Goal: Navigation & Orientation: Find specific page/section

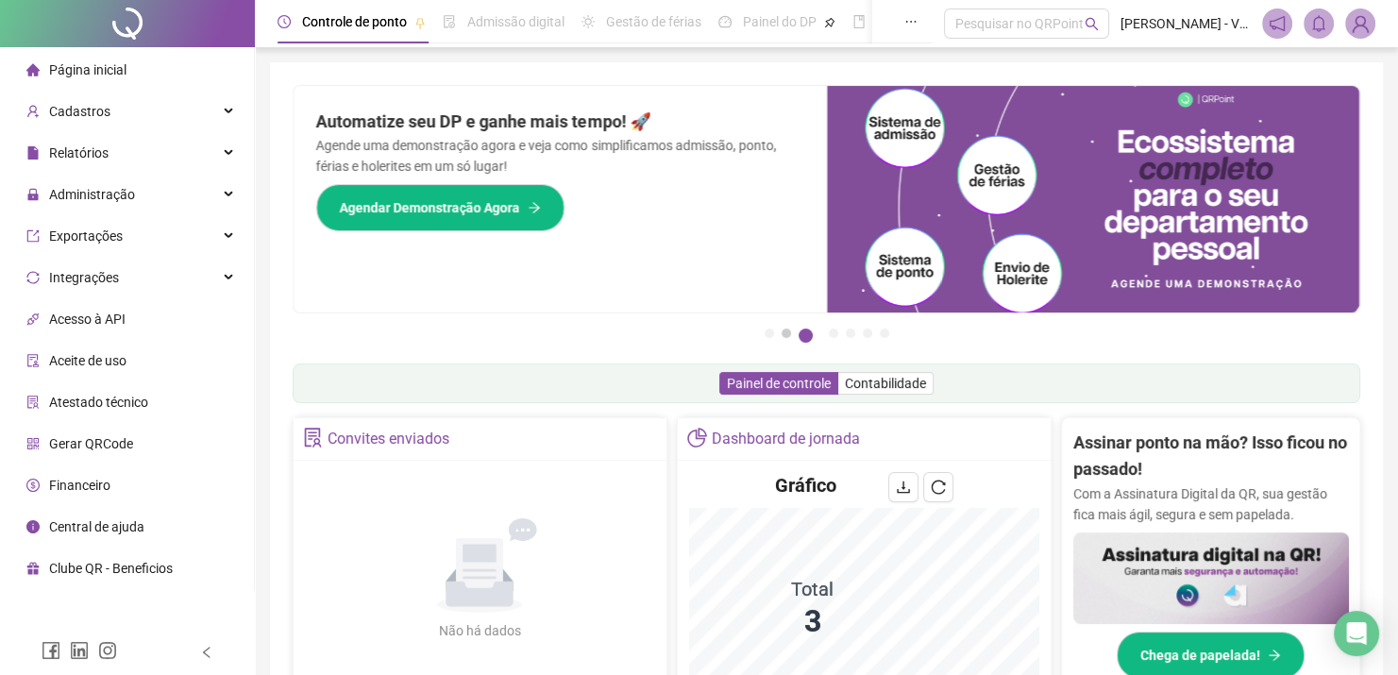
click at [789, 337] on button "2" at bounding box center [785, 332] width 9 height 9
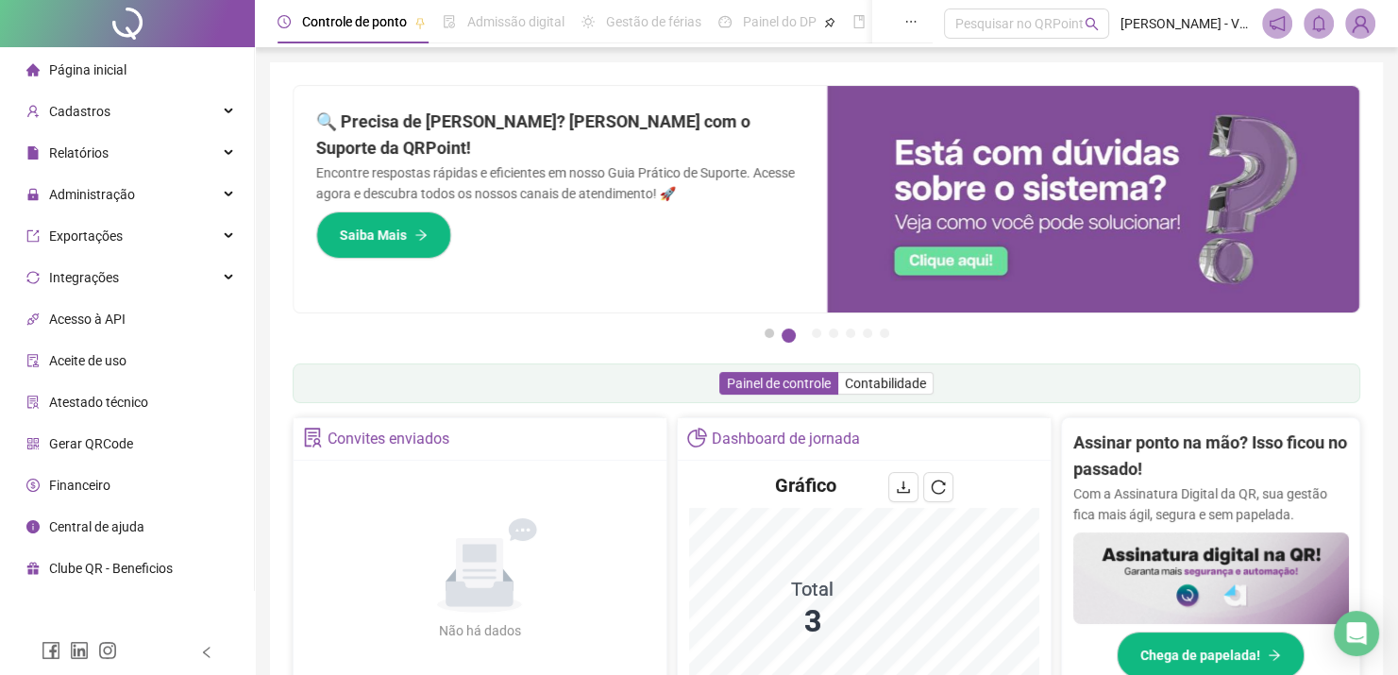
click at [772, 333] on button "1" at bounding box center [768, 332] width 9 height 9
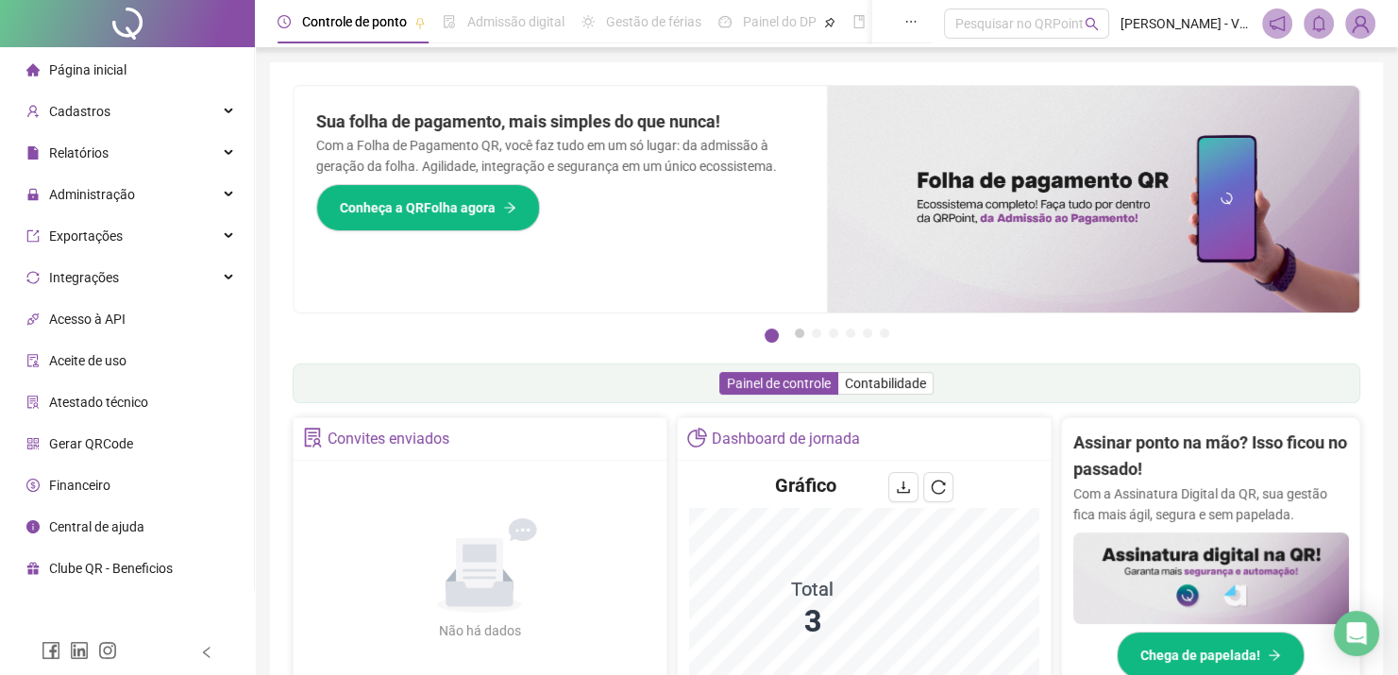
click at [798, 333] on button "2" at bounding box center [799, 332] width 9 height 9
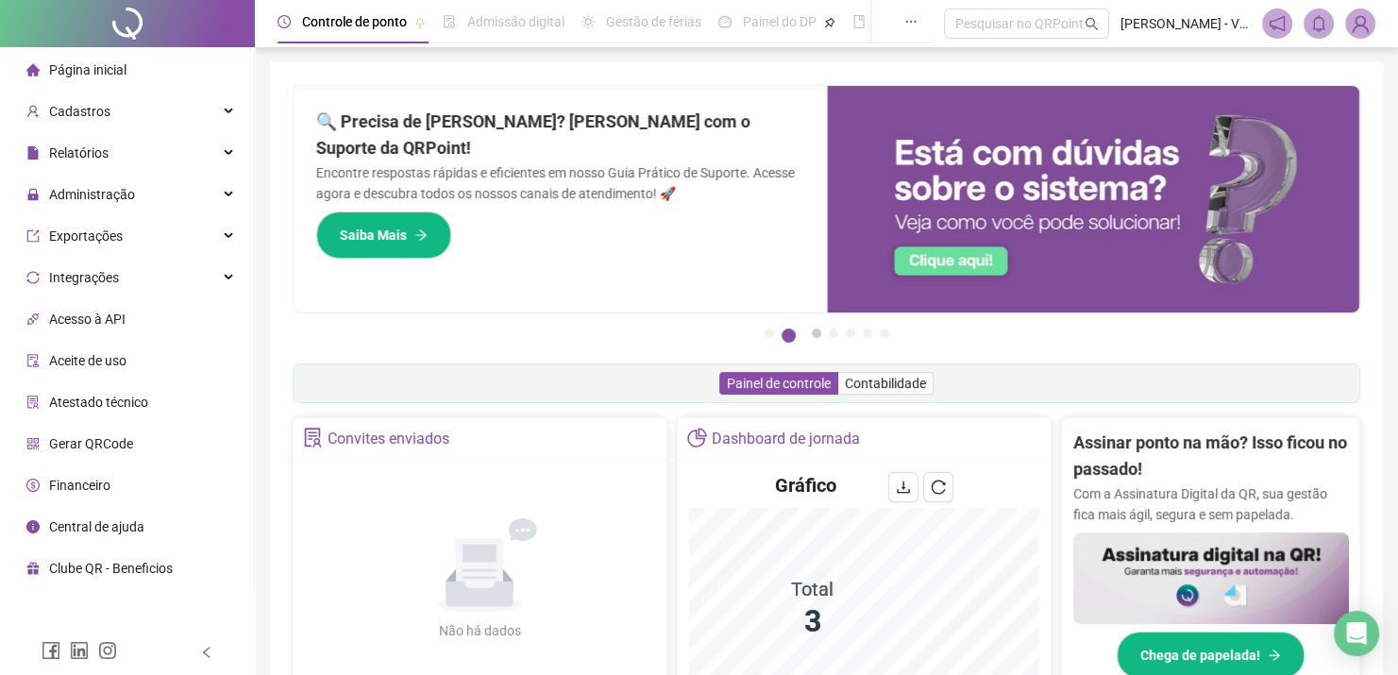
click at [815, 333] on button "3" at bounding box center [816, 332] width 9 height 9
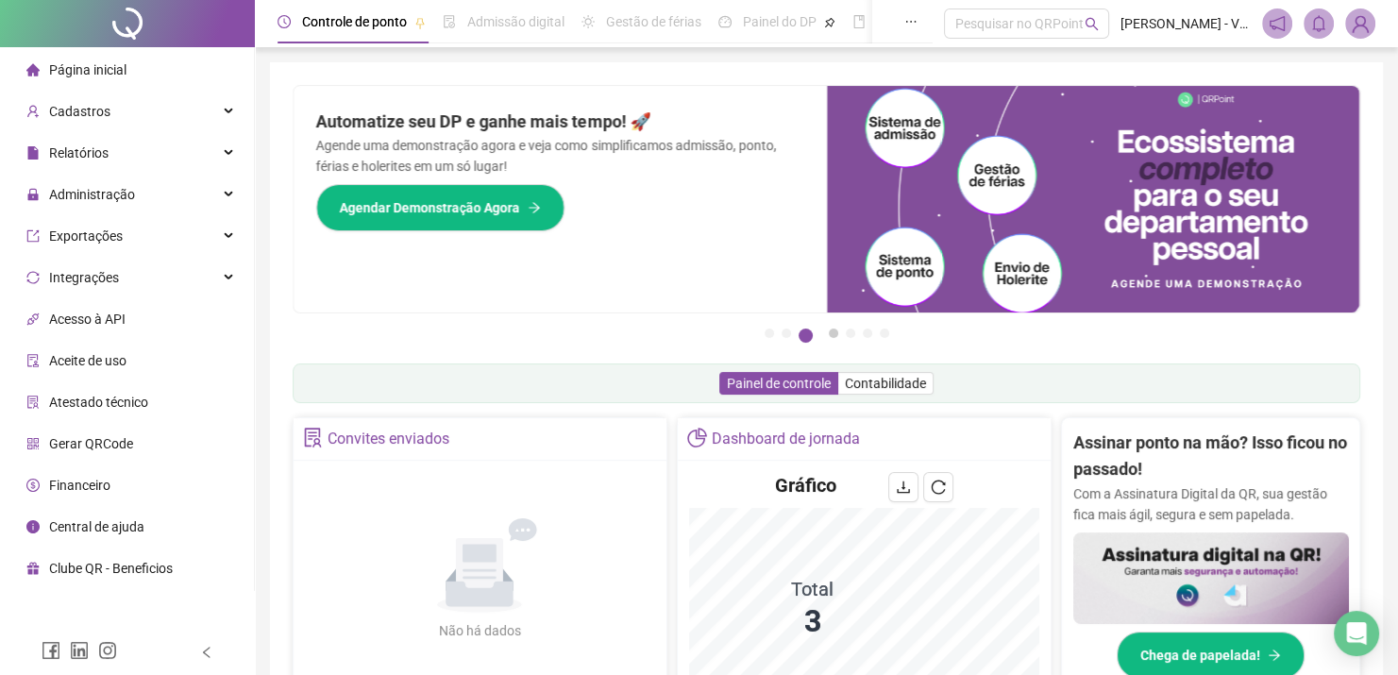
click at [833, 333] on button "4" at bounding box center [833, 332] width 9 height 9
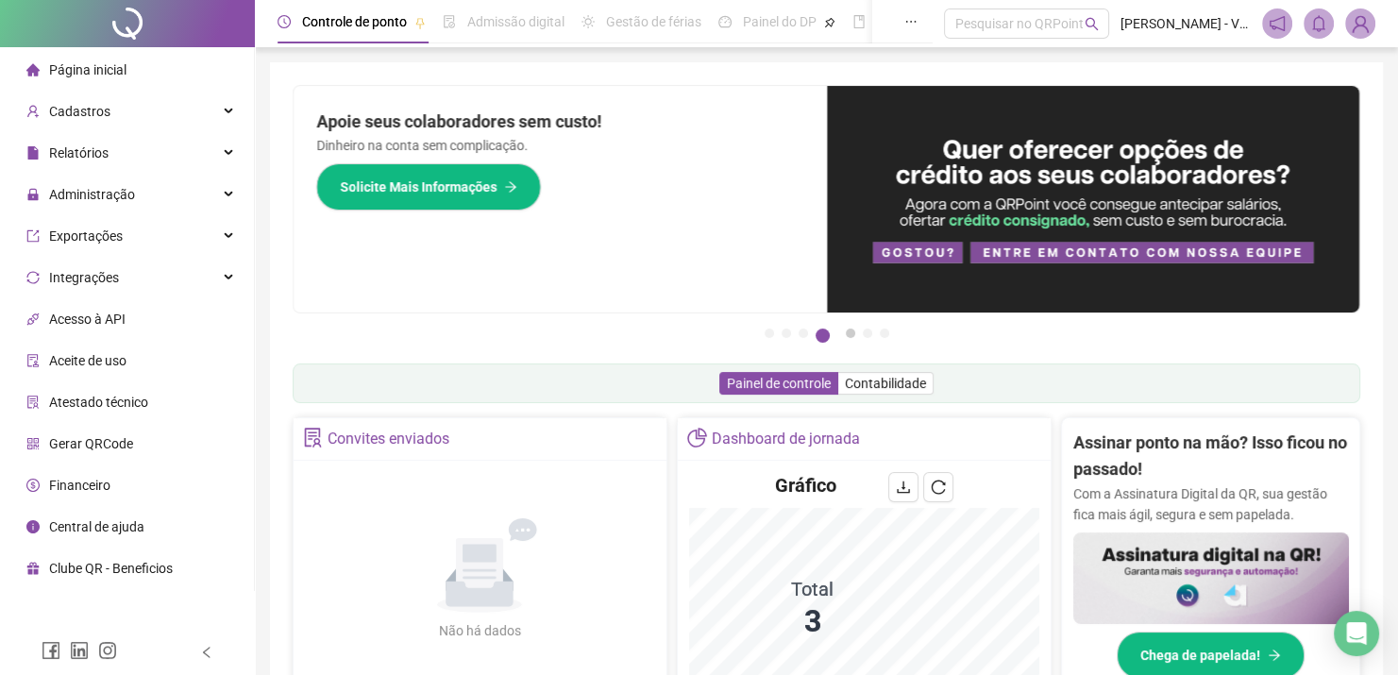
click at [852, 333] on button "5" at bounding box center [850, 332] width 9 height 9
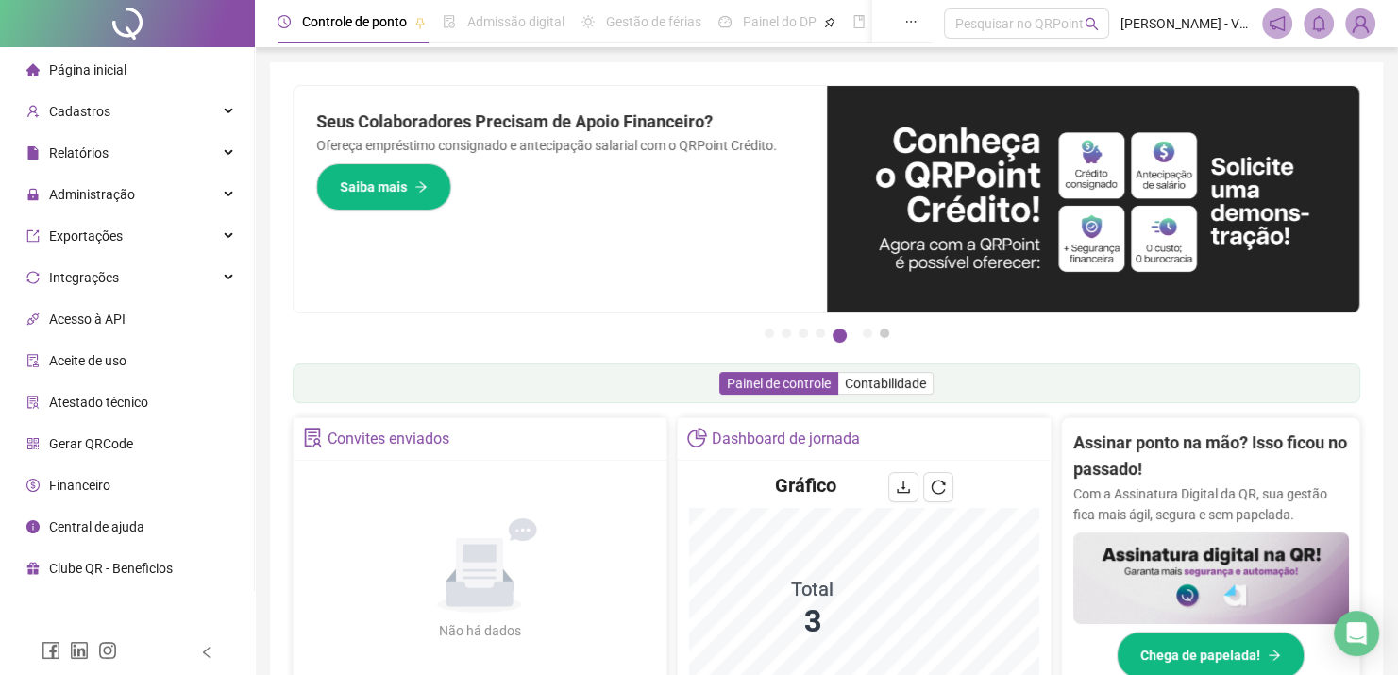
click at [880, 333] on button "7" at bounding box center [884, 332] width 9 height 9
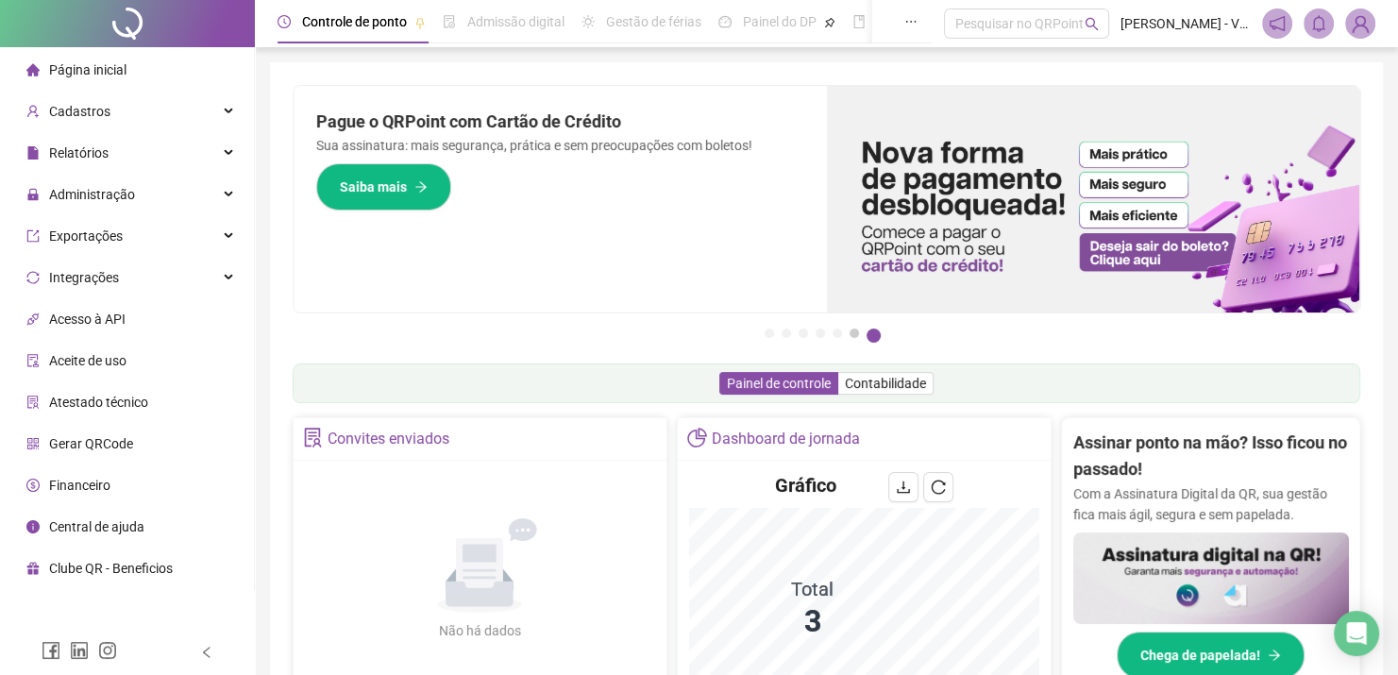
click at [853, 331] on button "6" at bounding box center [853, 332] width 9 height 9
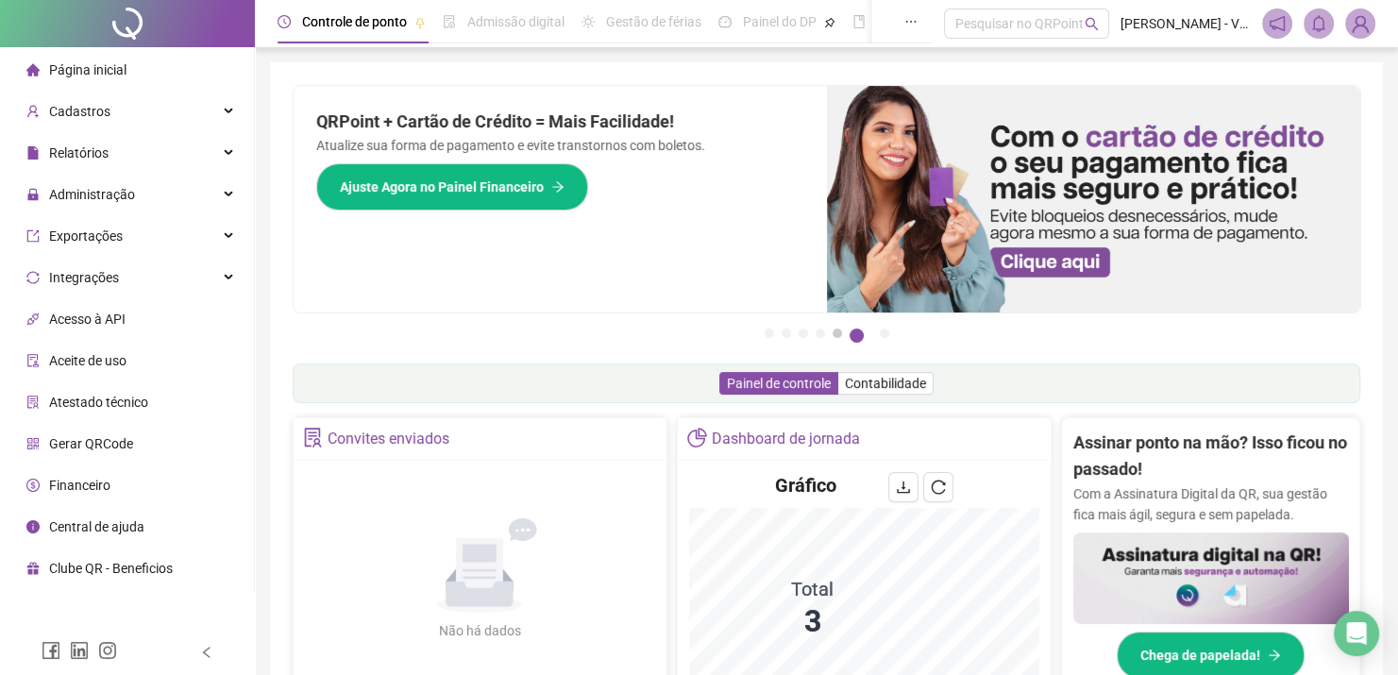
click at [840, 331] on button "5" at bounding box center [836, 332] width 9 height 9
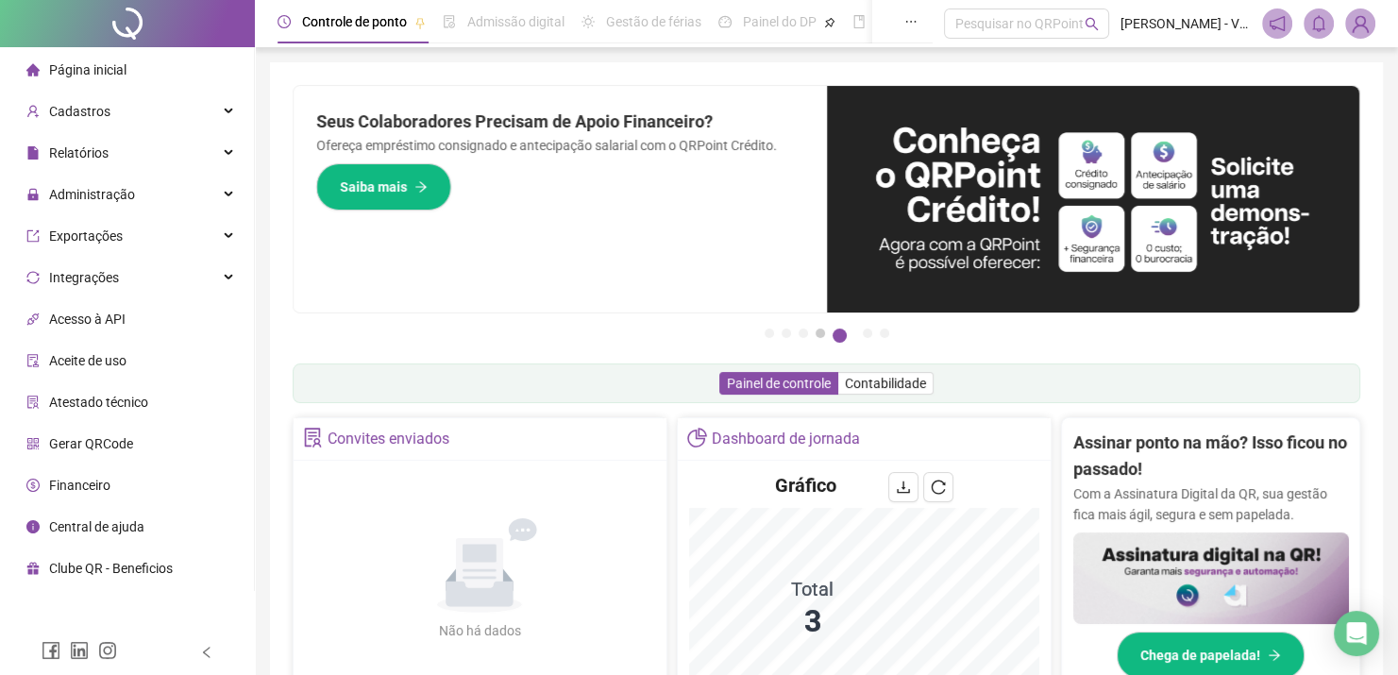
click at [824, 331] on button "4" at bounding box center [819, 332] width 9 height 9
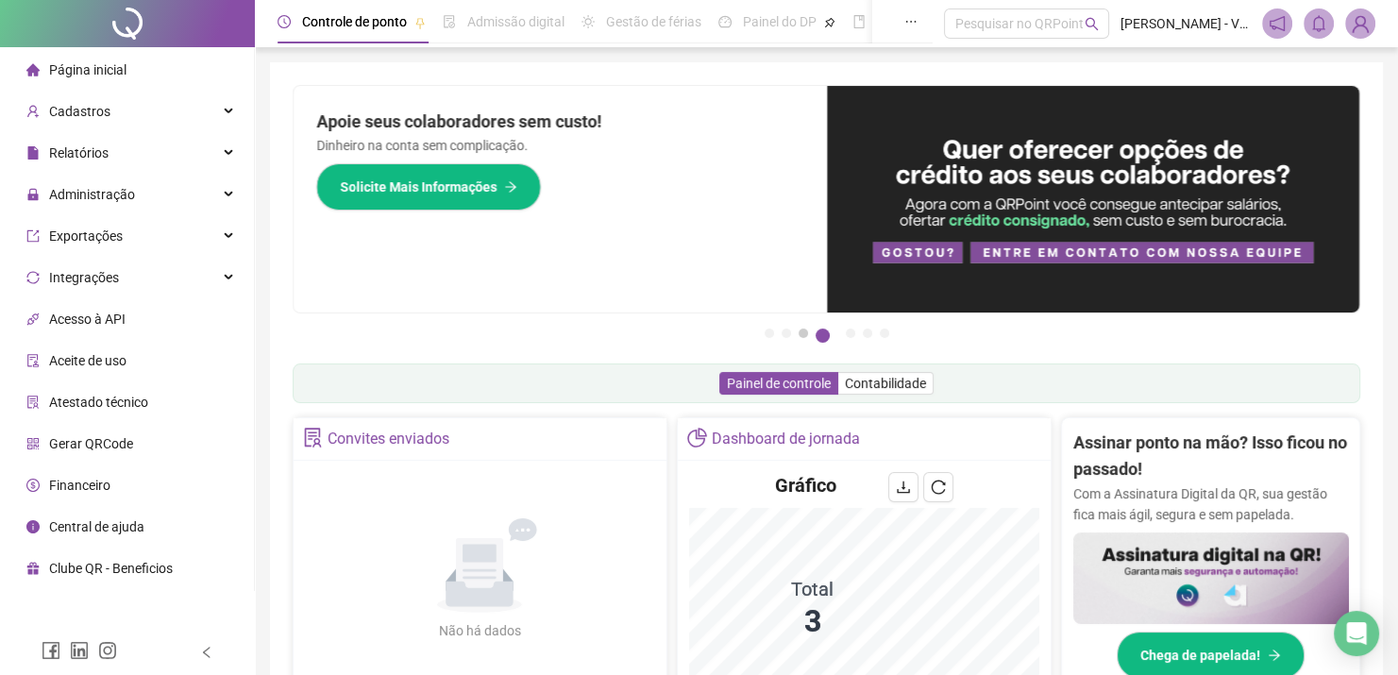
click at [804, 328] on button "3" at bounding box center [802, 332] width 9 height 9
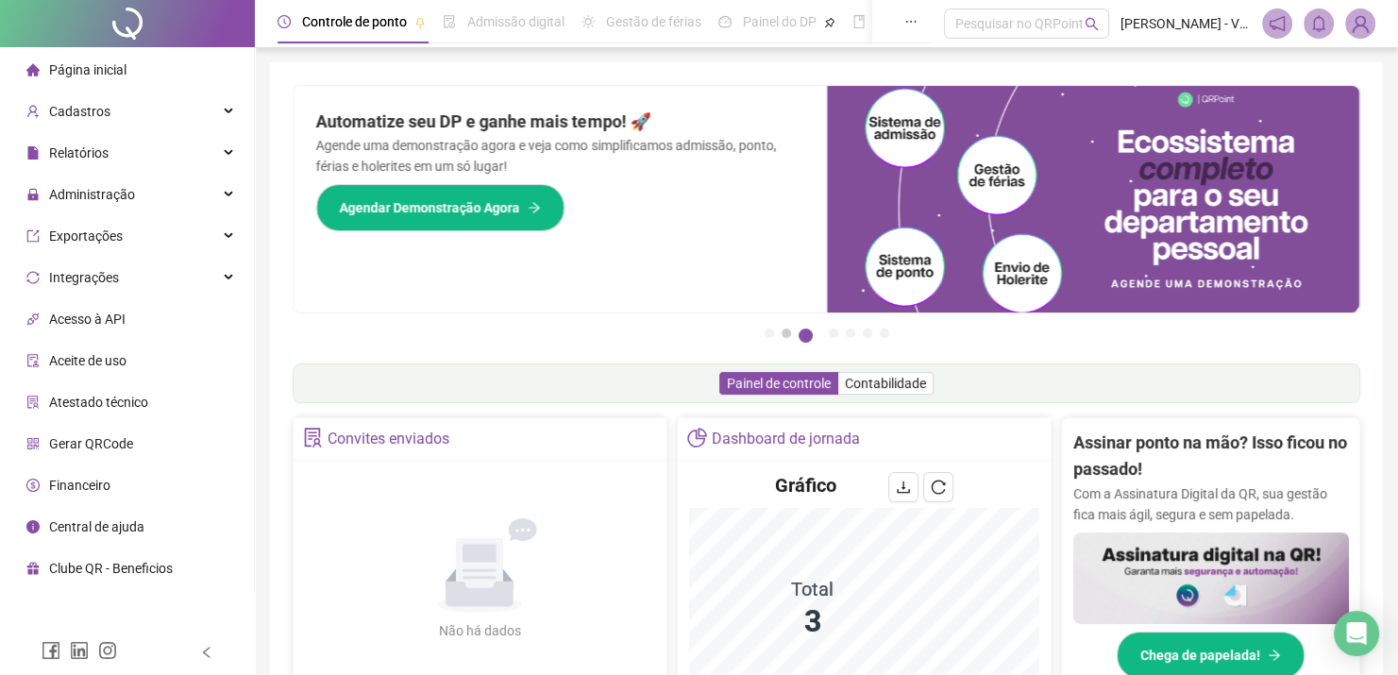
click at [789, 328] on button "2" at bounding box center [785, 332] width 9 height 9
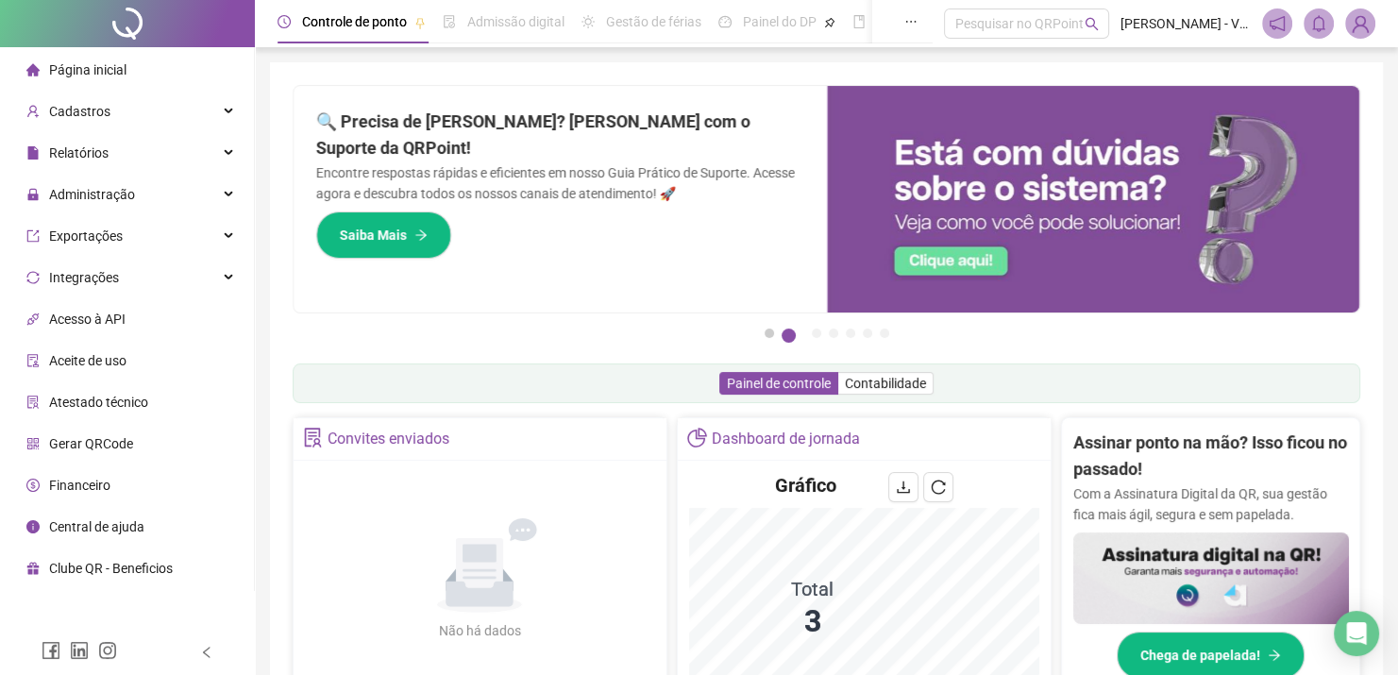
click at [767, 332] on button "1" at bounding box center [768, 332] width 9 height 9
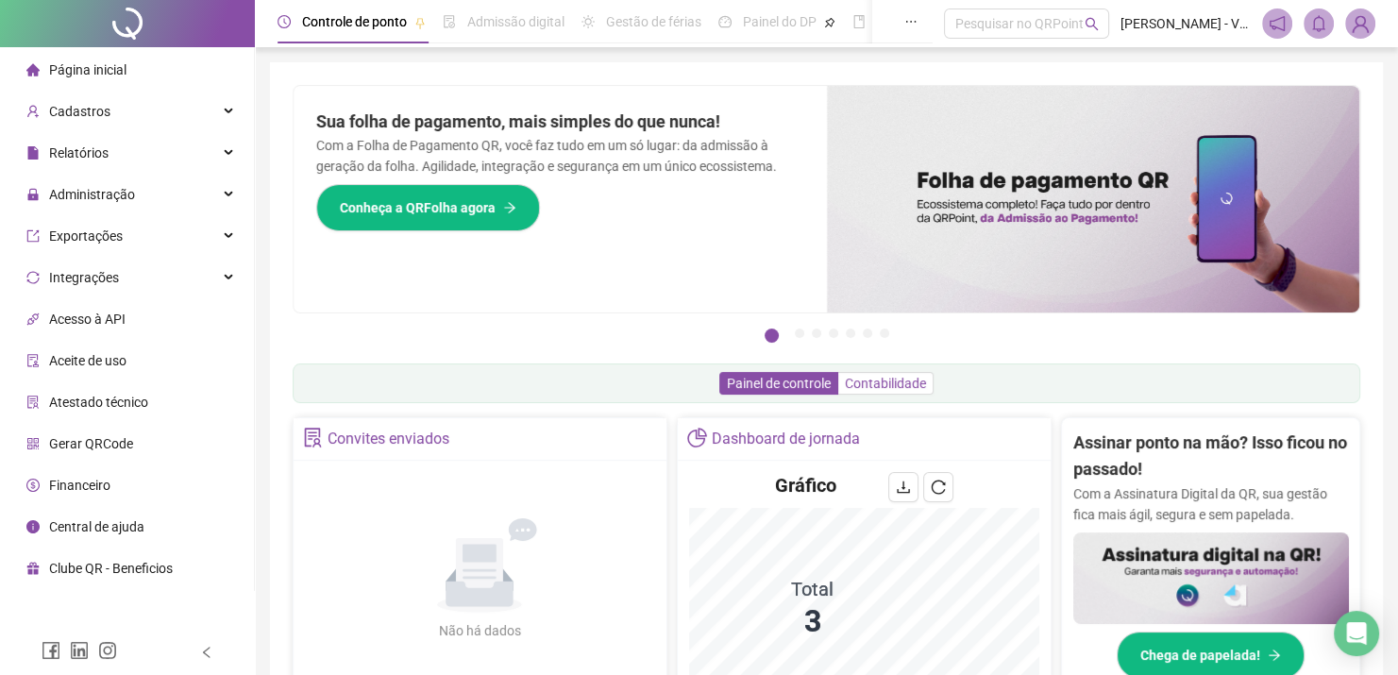
click at [894, 380] on span "Contabilidade" at bounding box center [885, 383] width 81 height 15
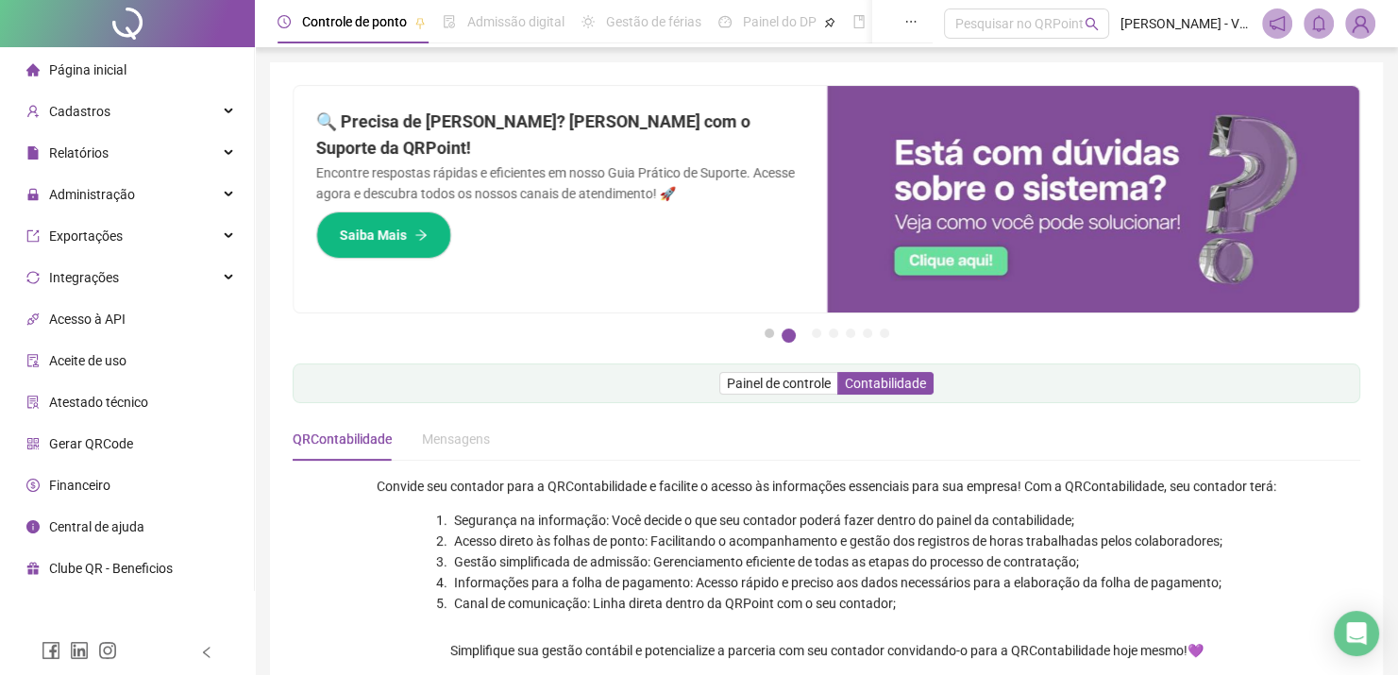
click at [771, 330] on button "1" at bounding box center [768, 332] width 9 height 9
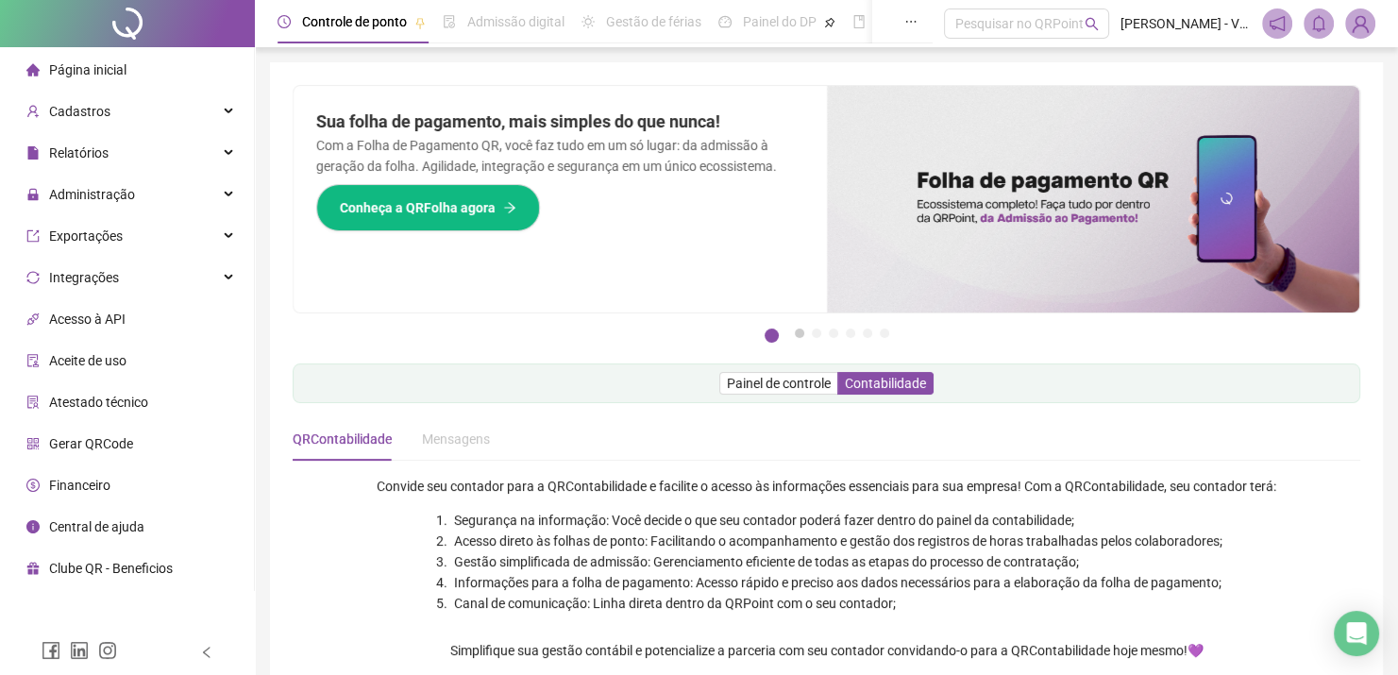
click at [796, 332] on button "2" at bounding box center [799, 332] width 9 height 9
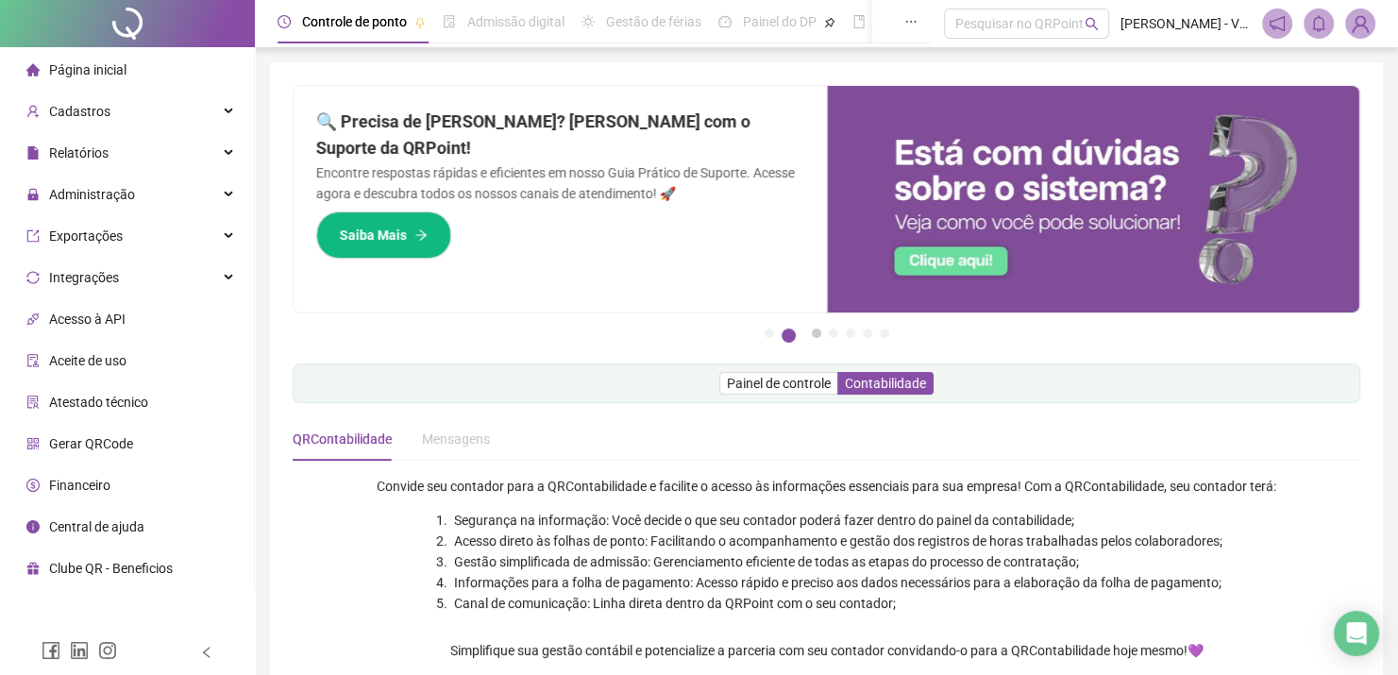
click at [812, 333] on button "3" at bounding box center [816, 332] width 9 height 9
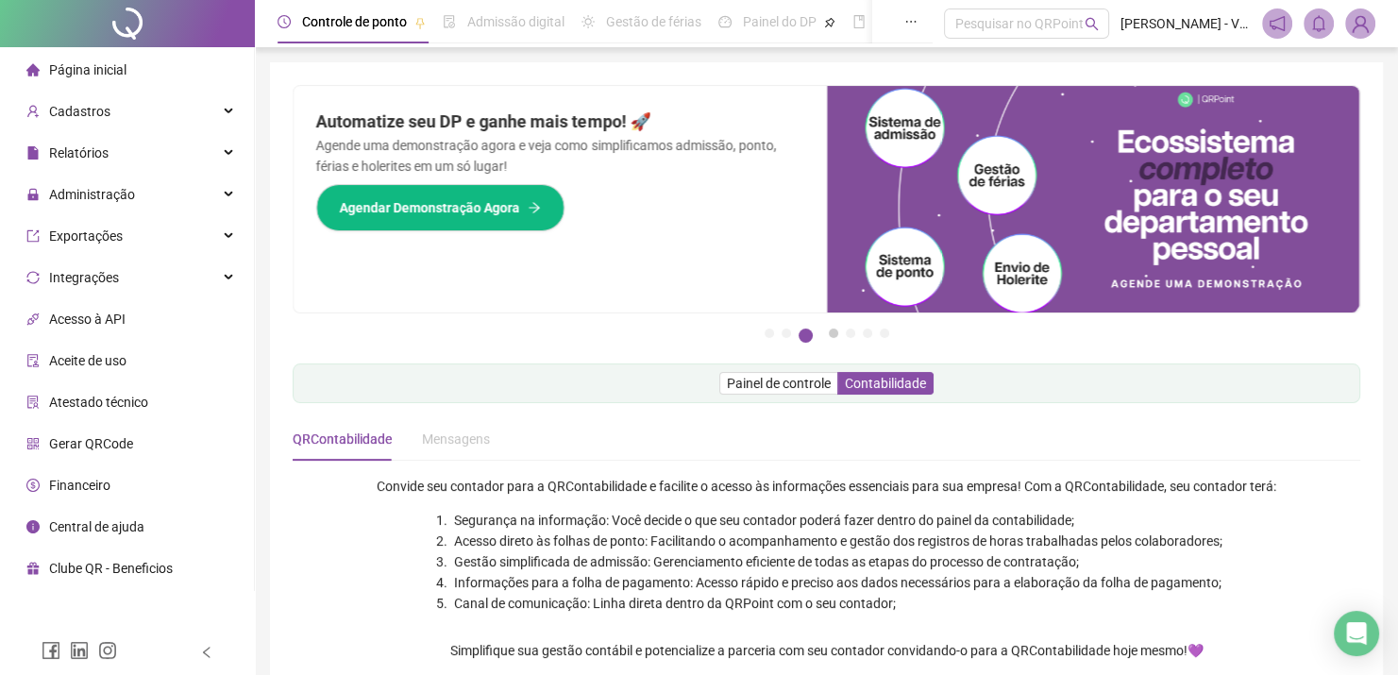
click at [833, 336] on button "4" at bounding box center [833, 332] width 9 height 9
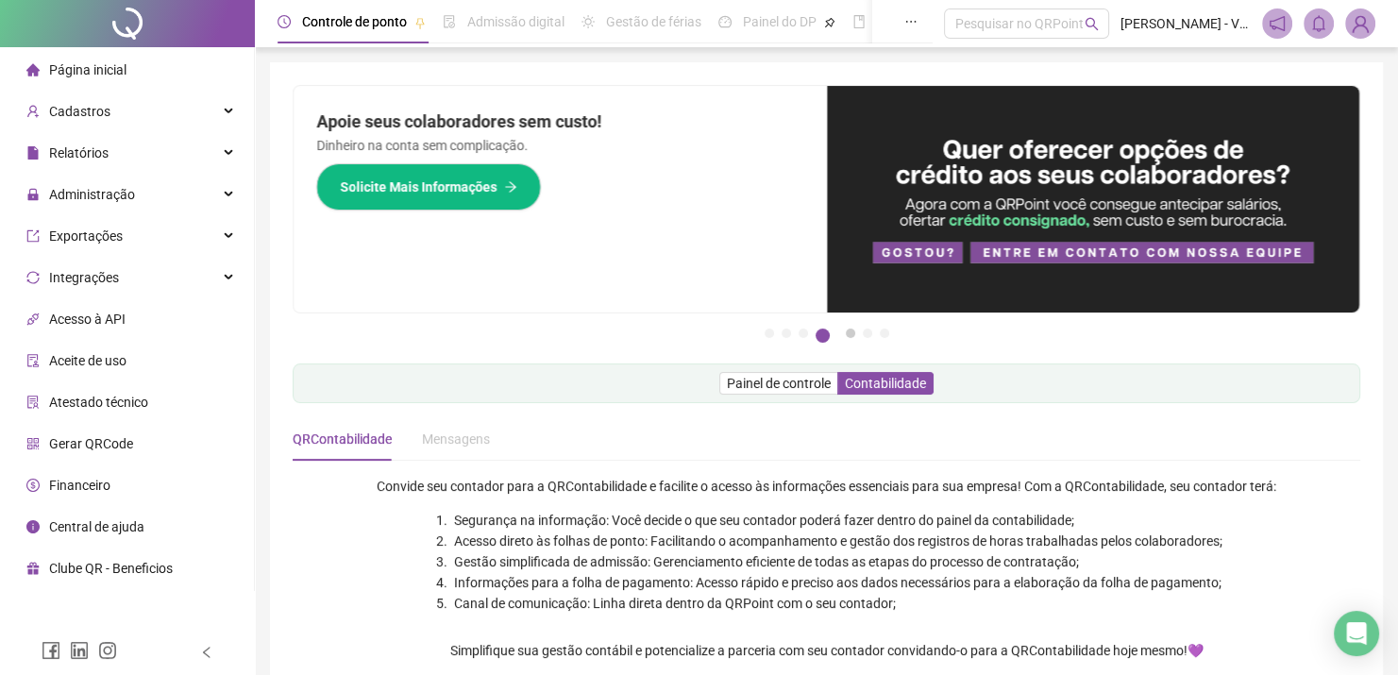
click at [846, 336] on button "5" at bounding box center [850, 332] width 9 height 9
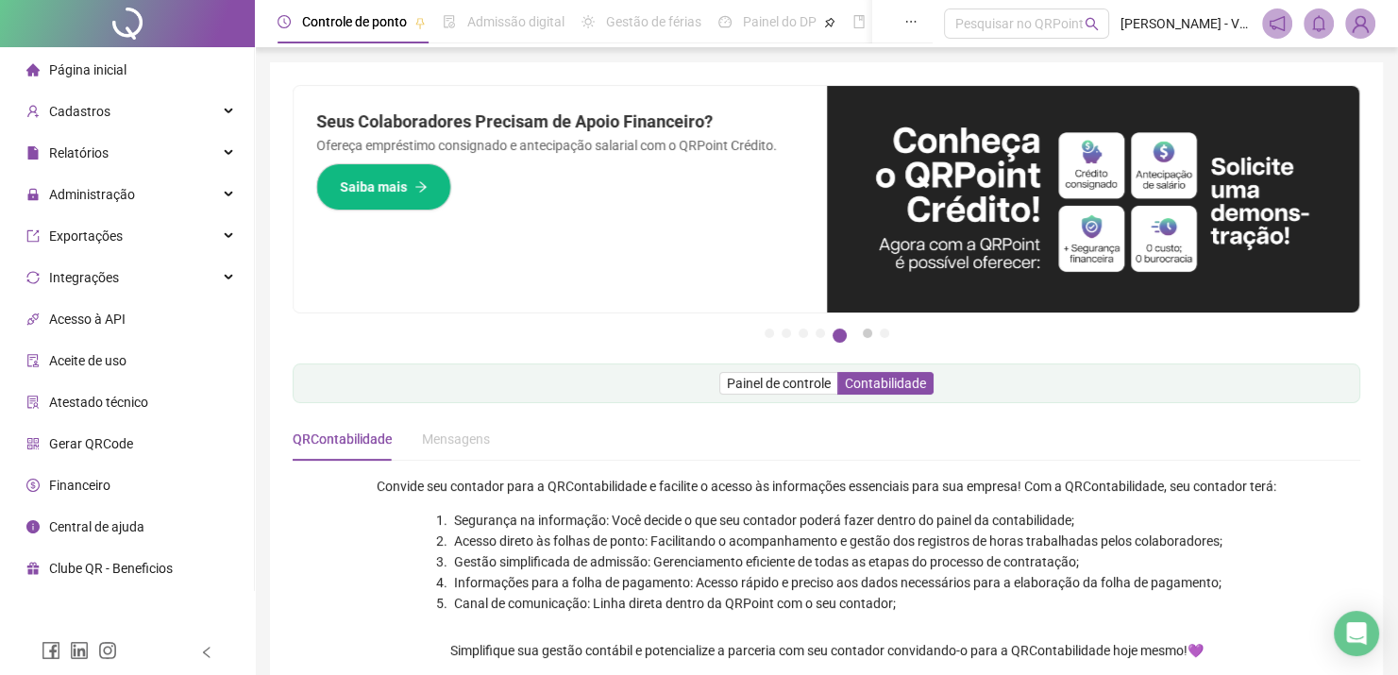
click at [870, 333] on button "6" at bounding box center [867, 332] width 9 height 9
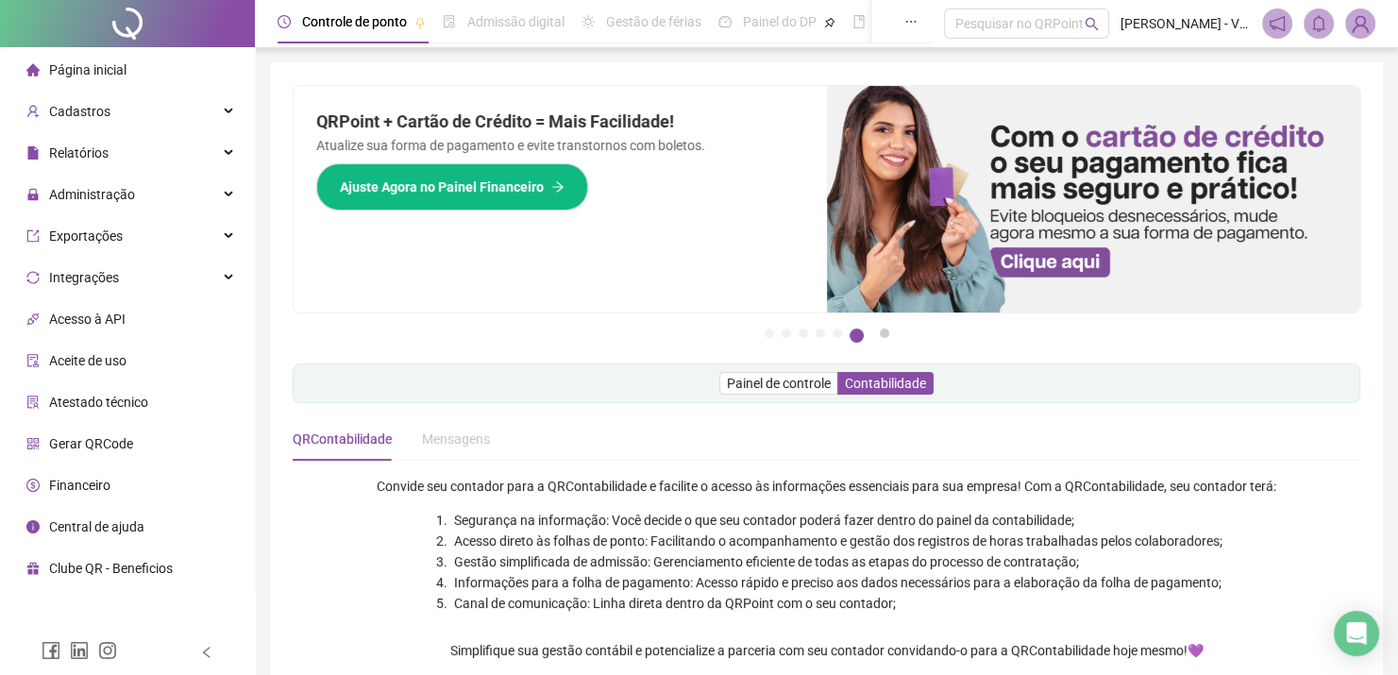
click at [880, 331] on button "7" at bounding box center [884, 332] width 9 height 9
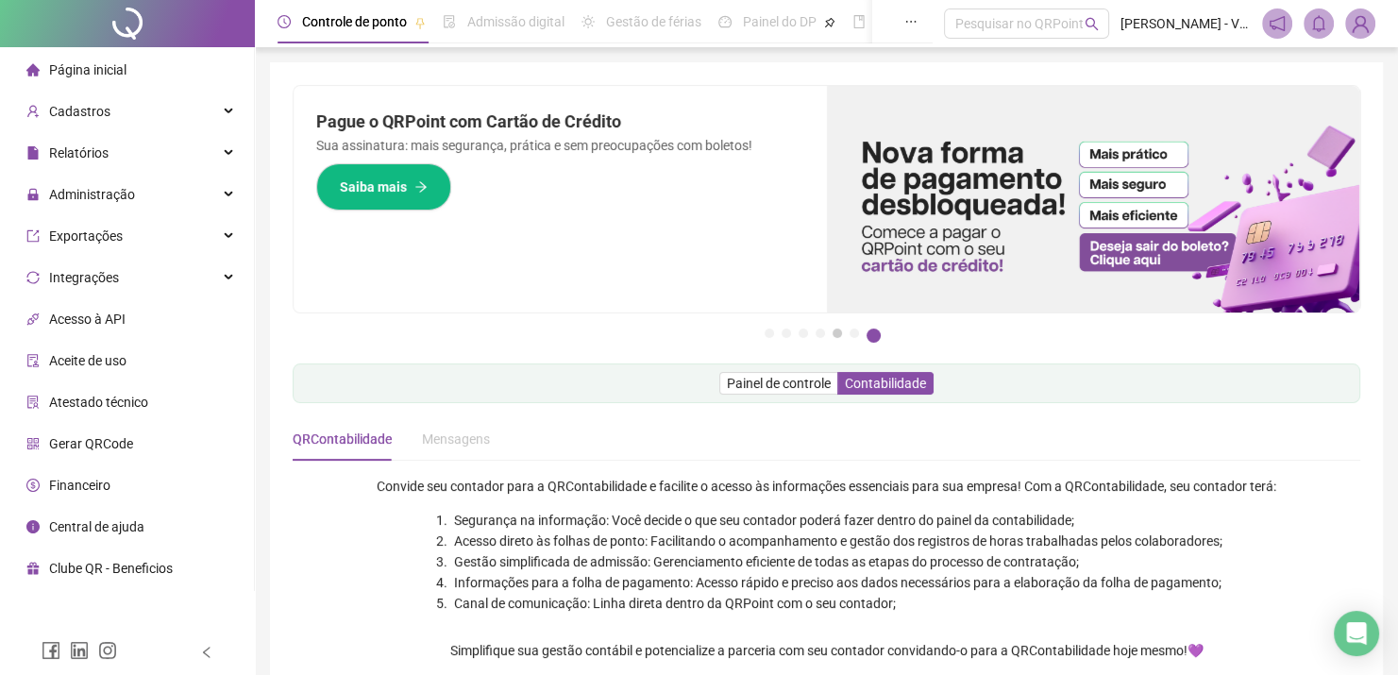
click at [833, 332] on button "5" at bounding box center [836, 332] width 9 height 9
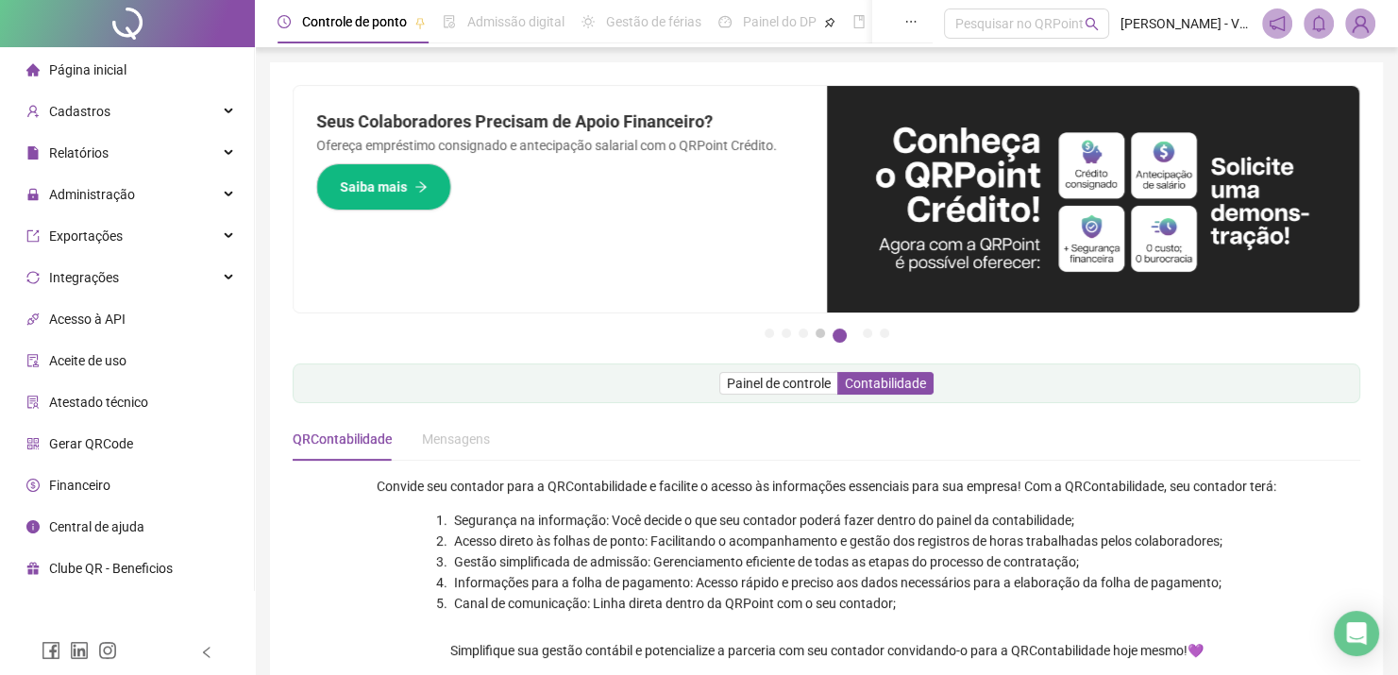
click at [821, 334] on button "4" at bounding box center [819, 332] width 9 height 9
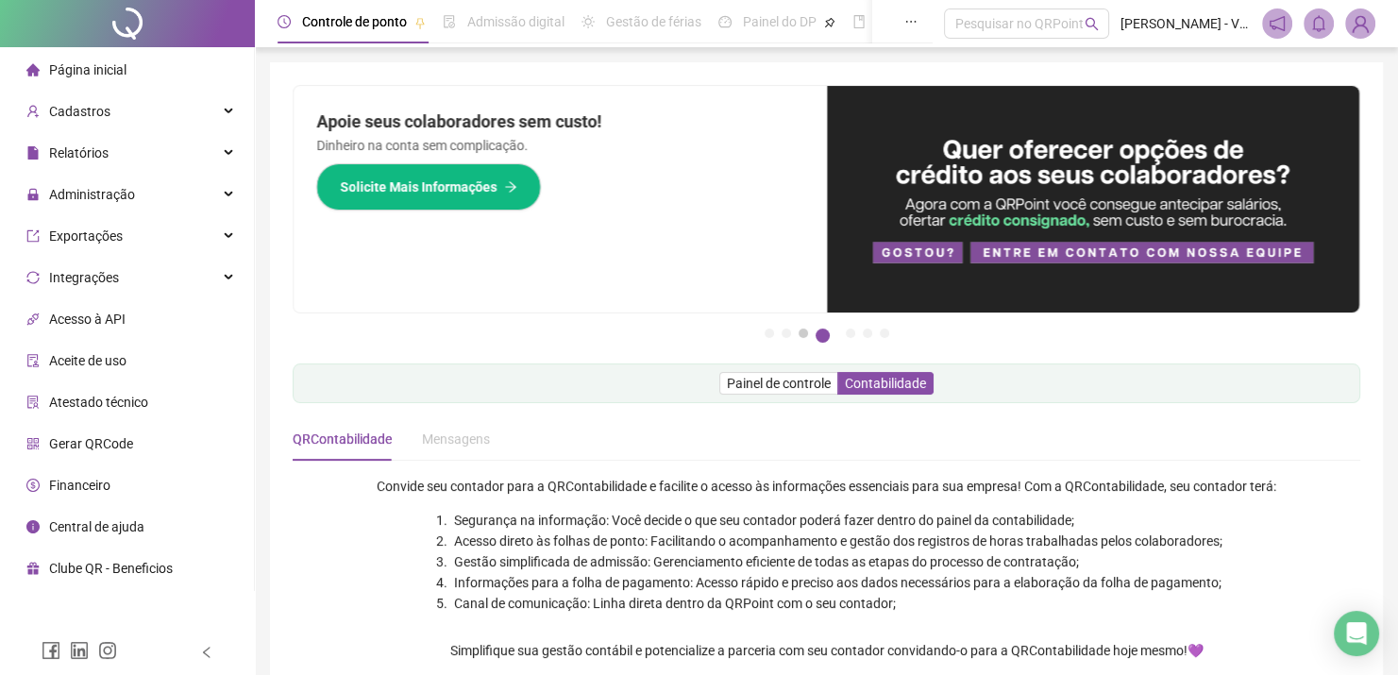
click at [799, 335] on button "3" at bounding box center [802, 332] width 9 height 9
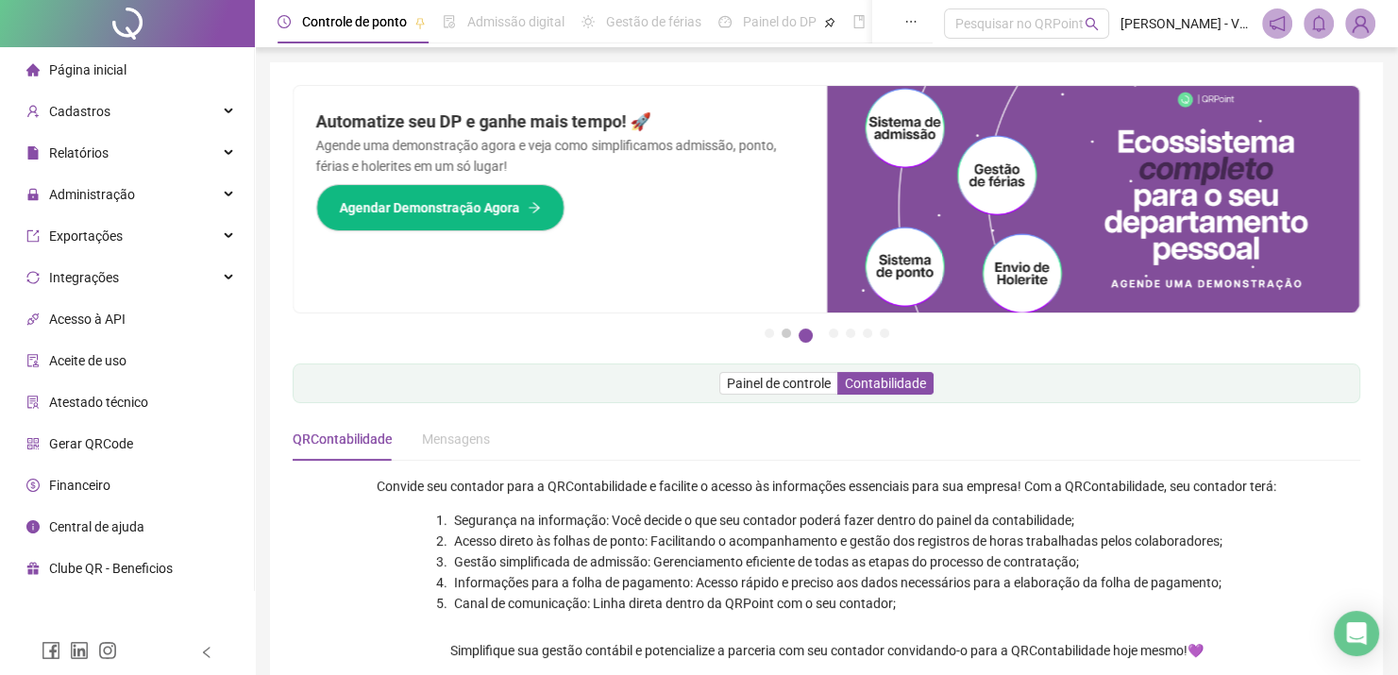
click at [791, 334] on button "2" at bounding box center [785, 332] width 9 height 9
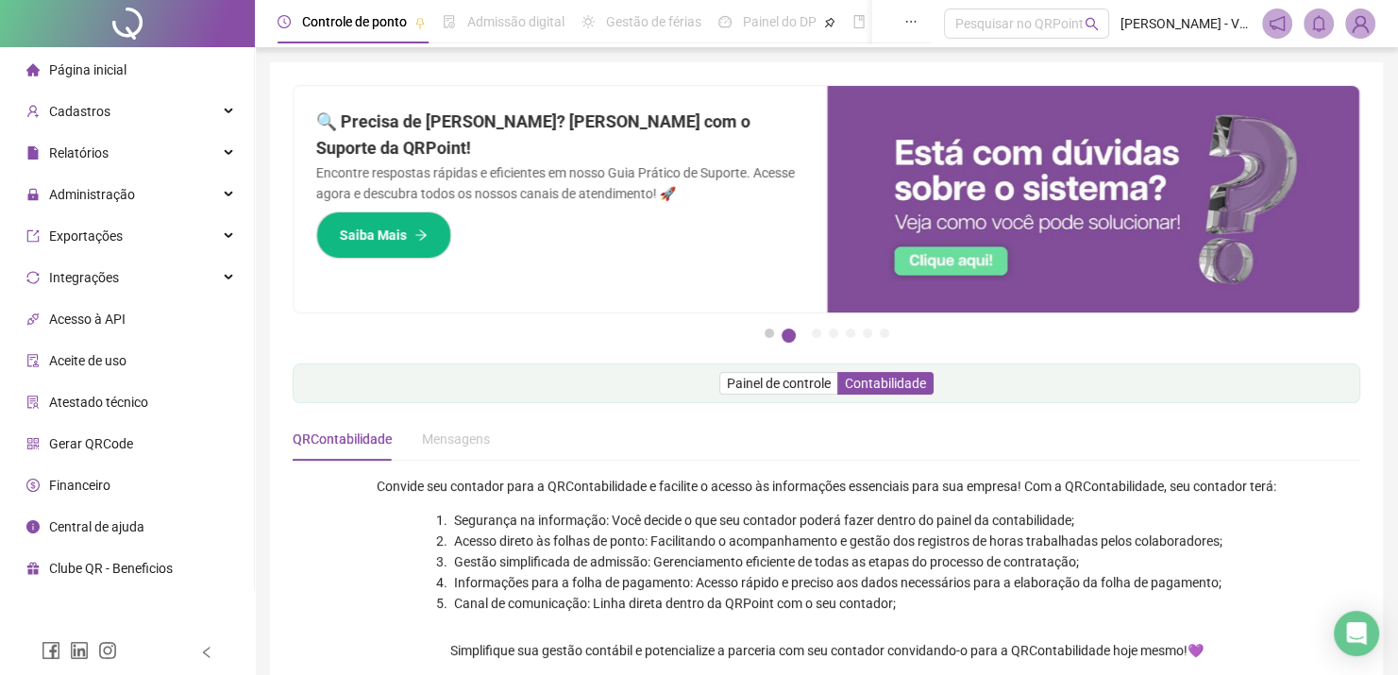
click at [771, 334] on button "1" at bounding box center [768, 332] width 9 height 9
click at [802, 386] on span "Painel de controle" at bounding box center [779, 383] width 104 height 15
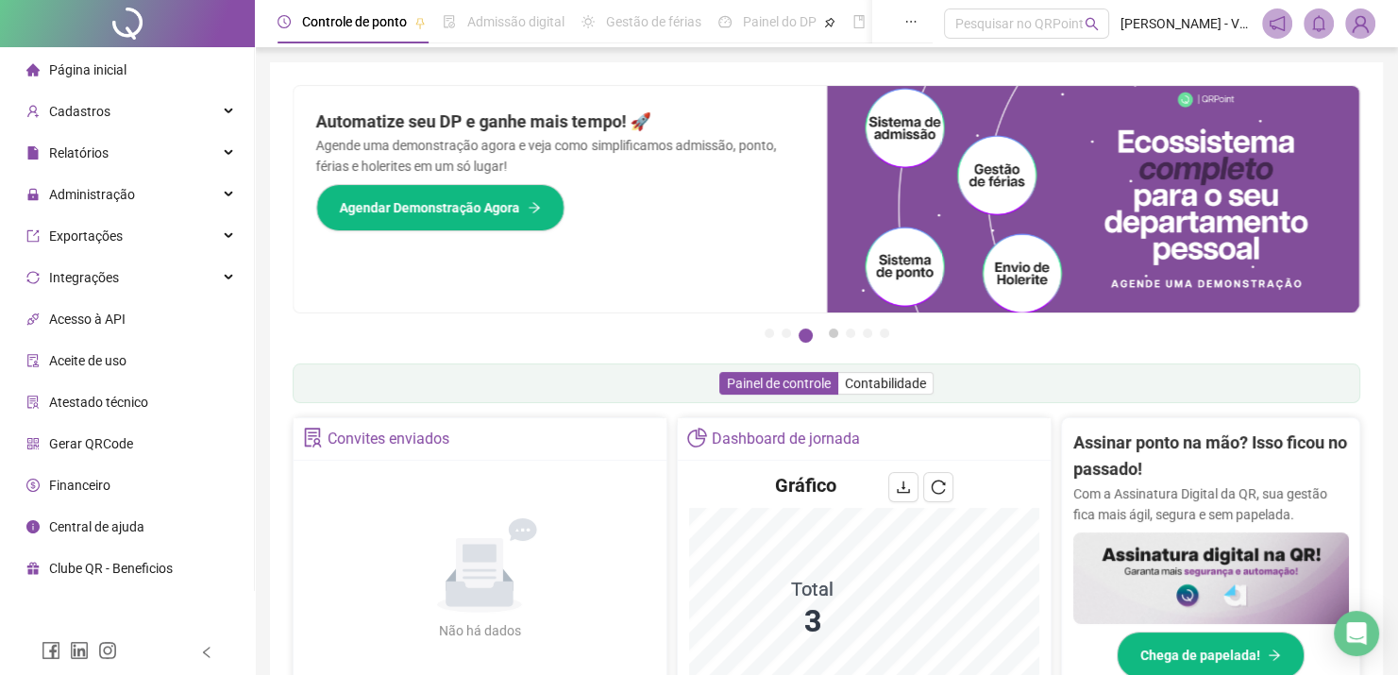
click at [838, 328] on button "4" at bounding box center [833, 332] width 9 height 9
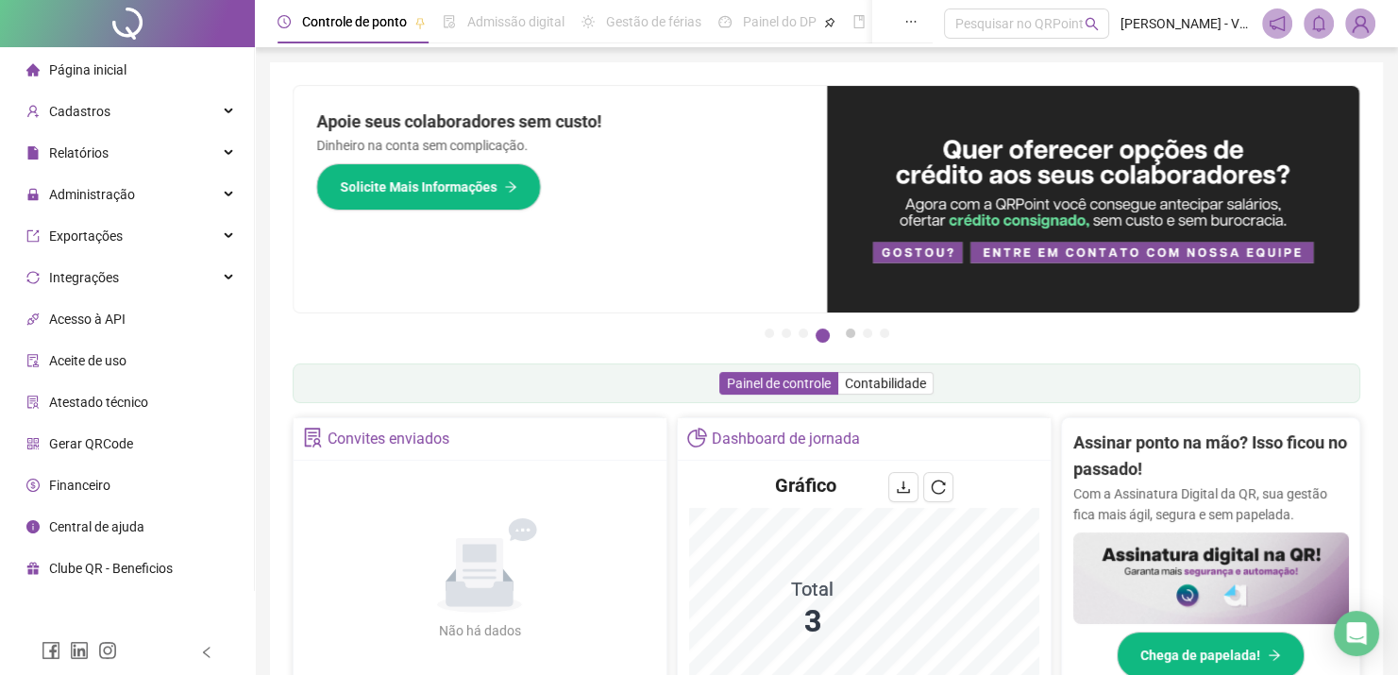
click at [846, 332] on button "5" at bounding box center [850, 332] width 9 height 9
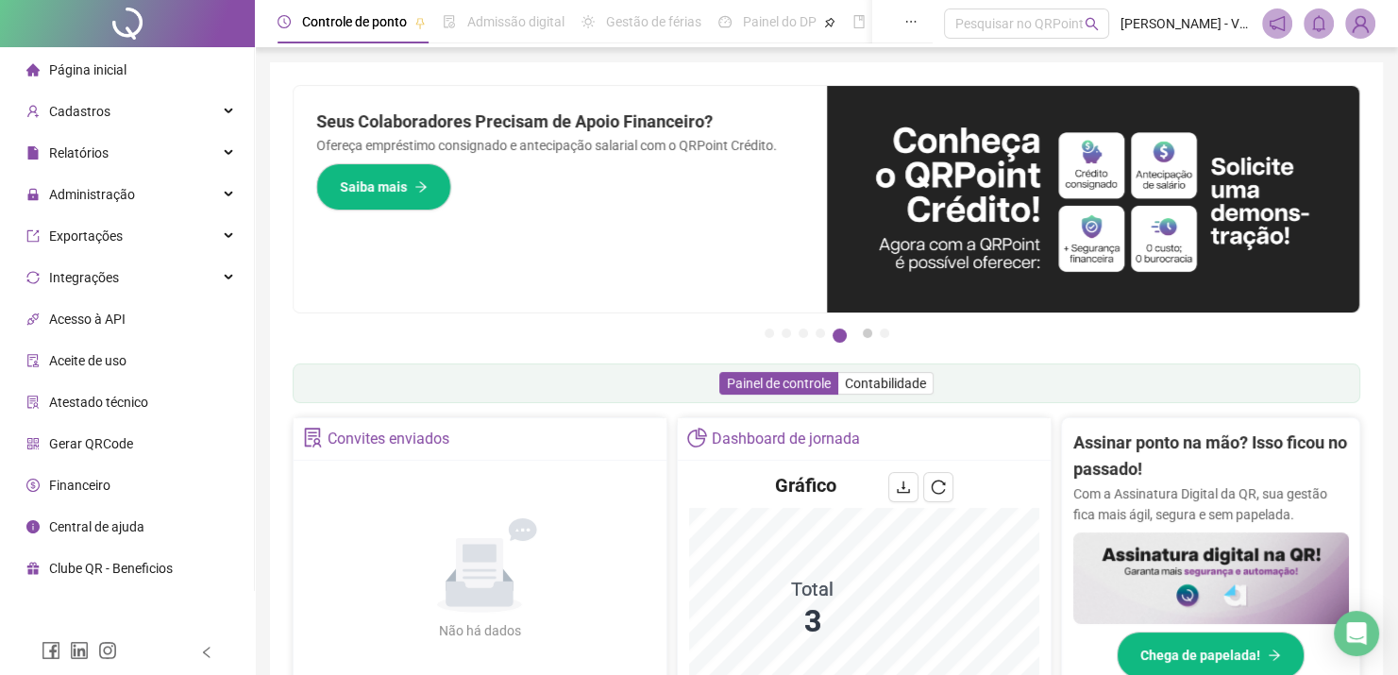
click at [872, 332] on button "6" at bounding box center [867, 332] width 9 height 9
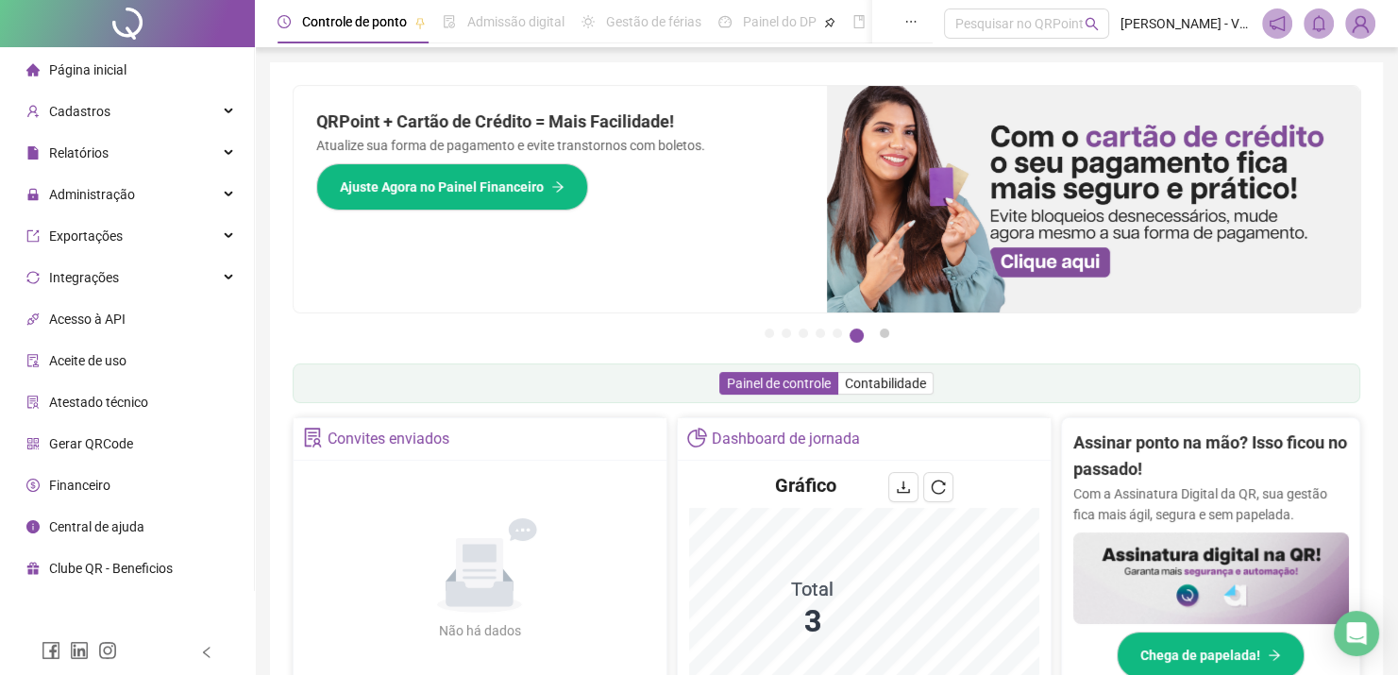
click at [886, 332] on button "7" at bounding box center [884, 332] width 9 height 9
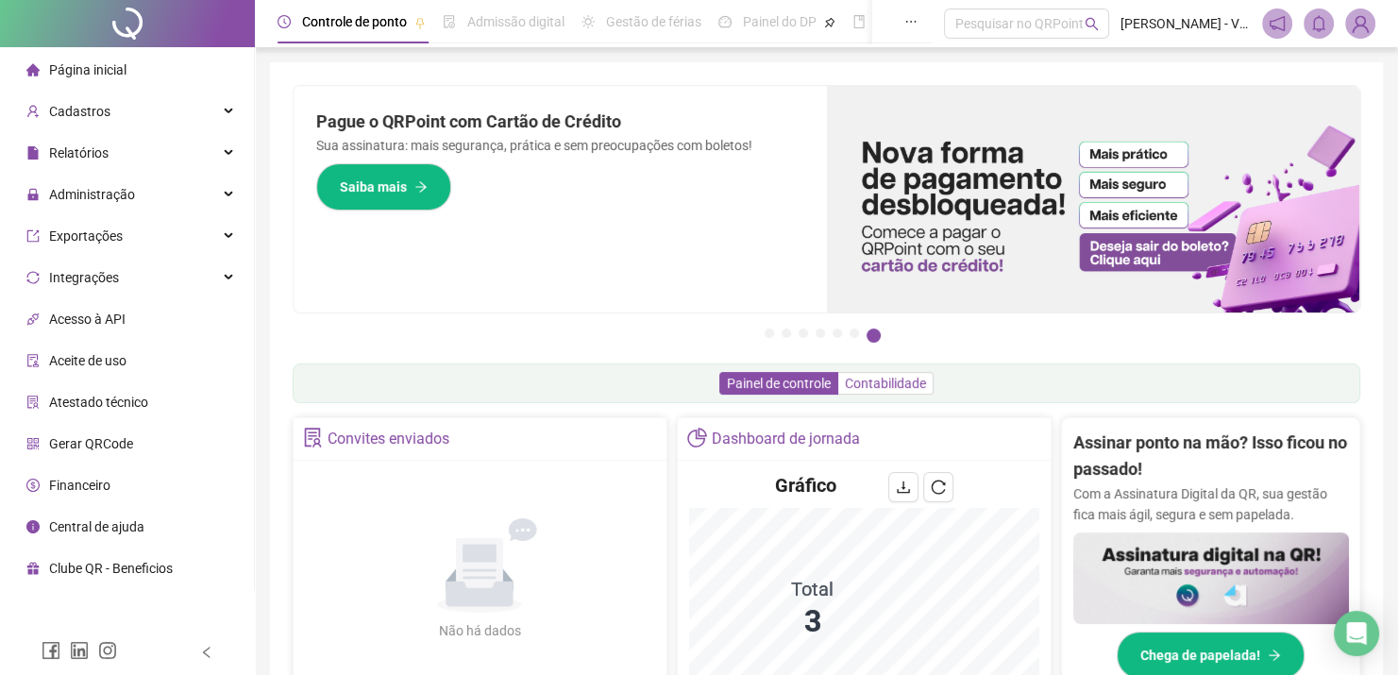
click at [920, 392] on label "Contabilidade" at bounding box center [885, 383] width 95 height 23
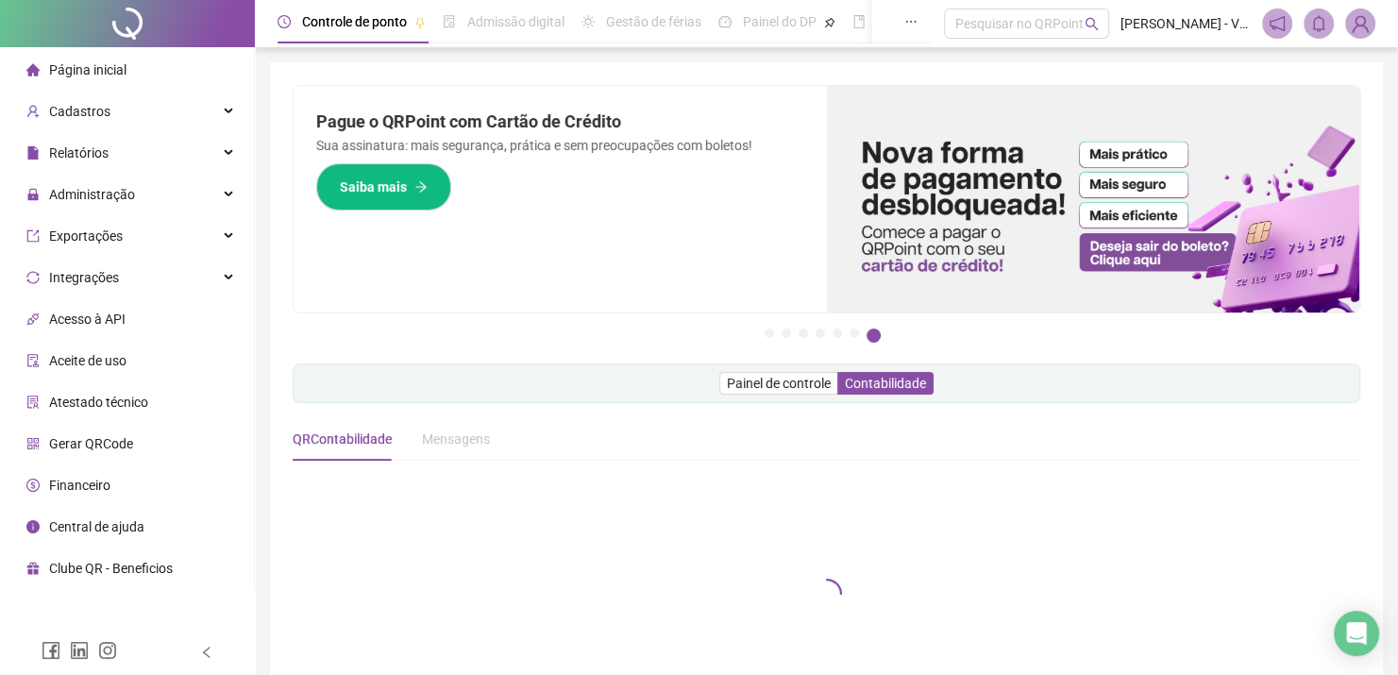
scroll to position [140, 0]
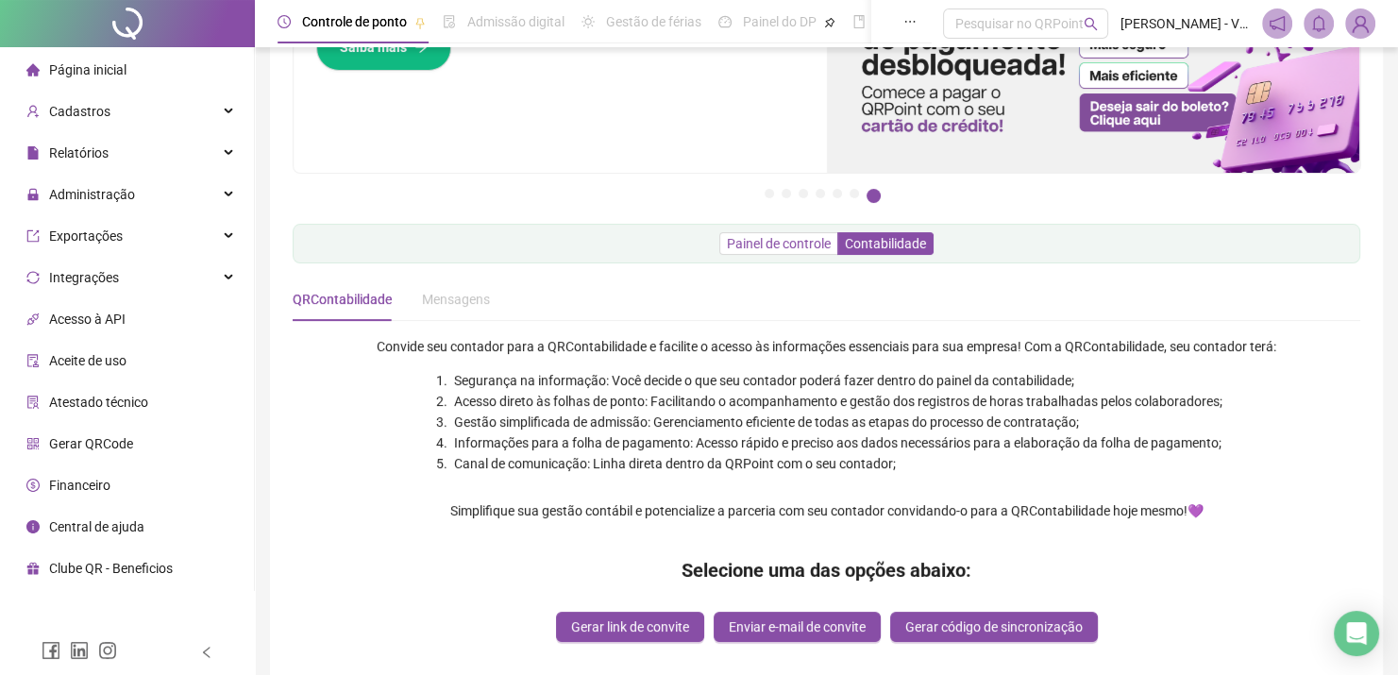
click at [807, 232] on label "Painel de controle" at bounding box center [778, 243] width 119 height 23
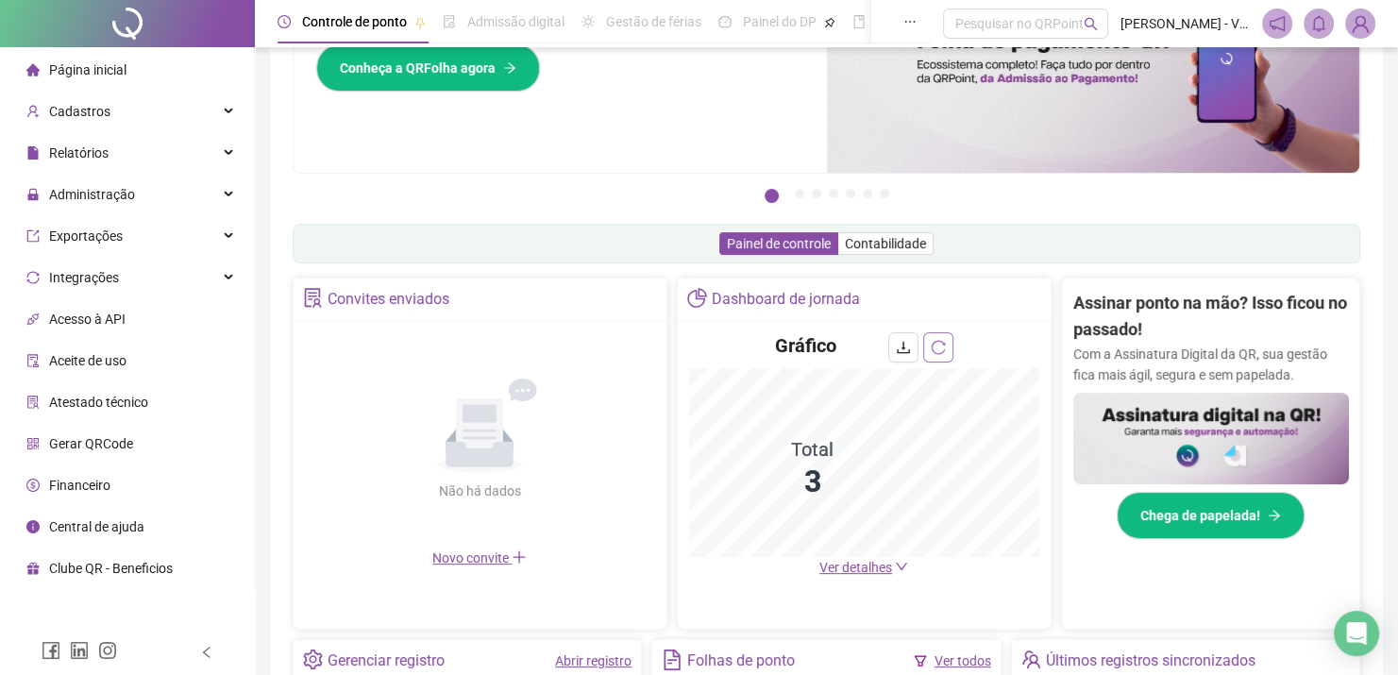
click at [938, 348] on icon "reload" at bounding box center [937, 347] width 15 height 15
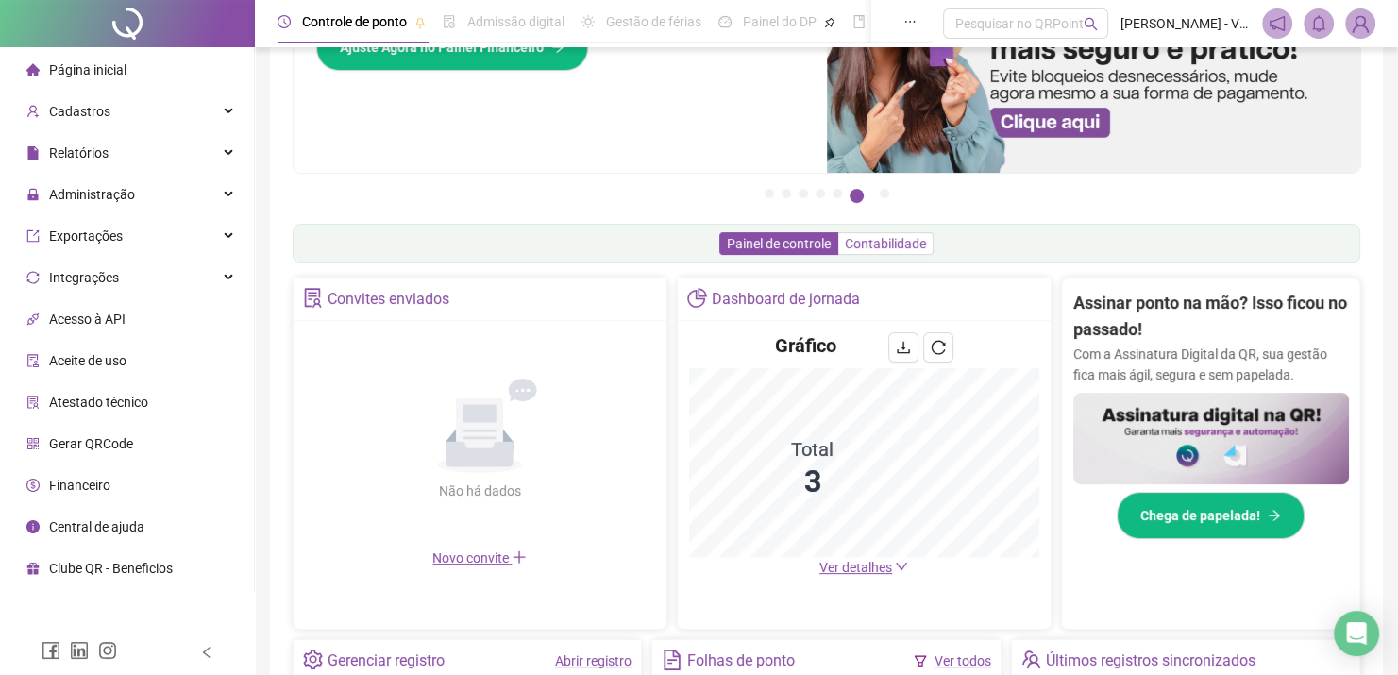
click at [880, 248] on span "Contabilidade" at bounding box center [885, 243] width 81 height 15
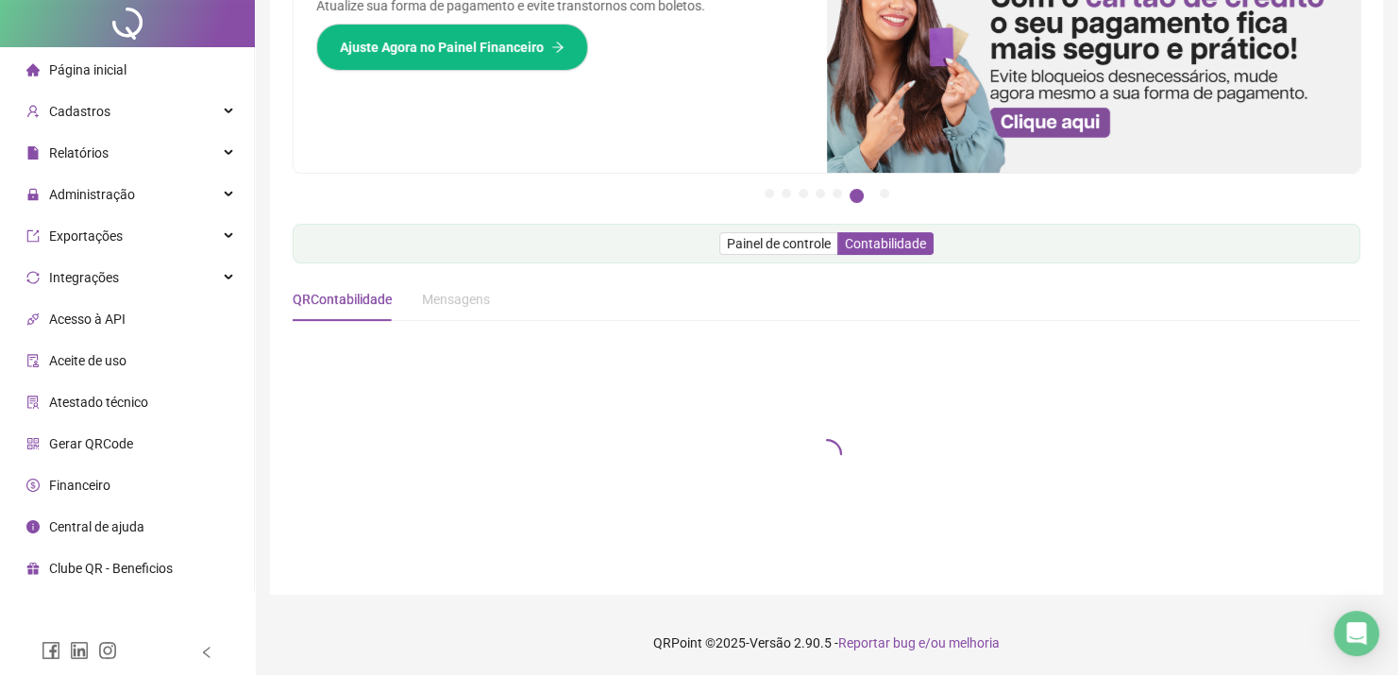
scroll to position [0, 0]
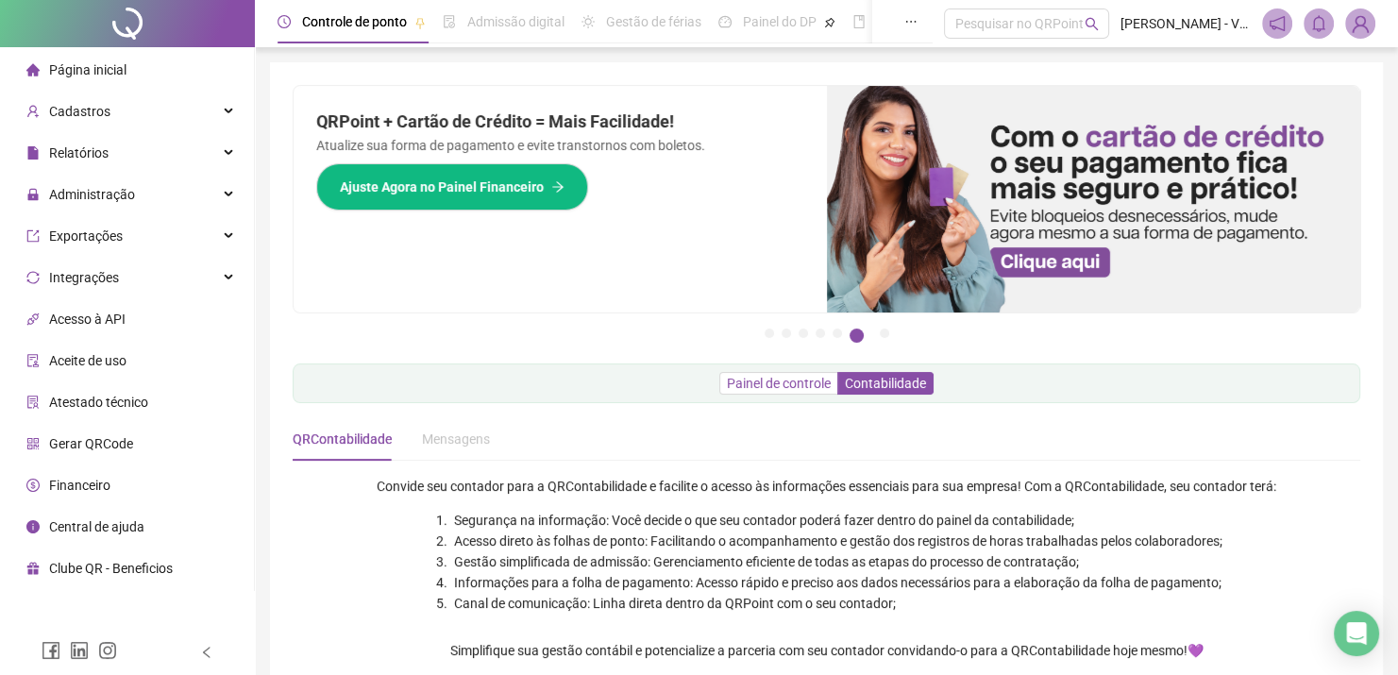
click at [818, 385] on span "Painel de controle" at bounding box center [779, 383] width 104 height 15
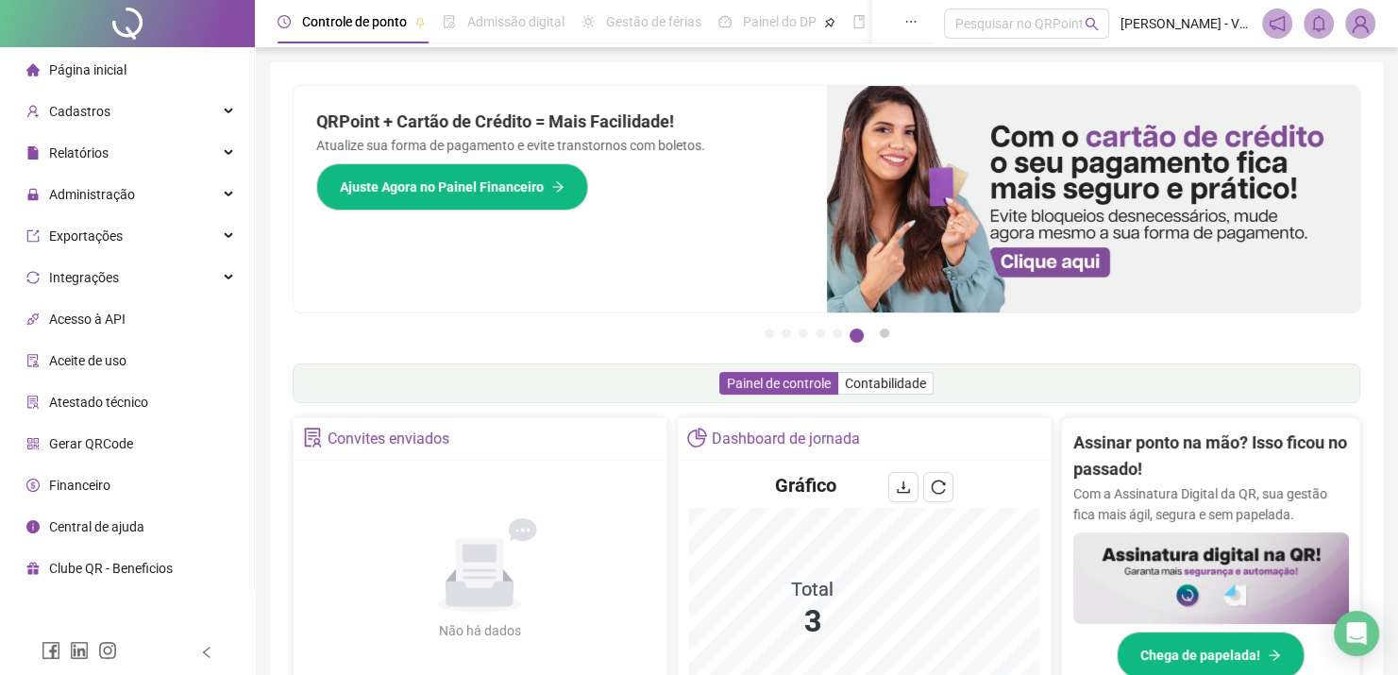
click at [882, 336] on button "7" at bounding box center [884, 332] width 9 height 9
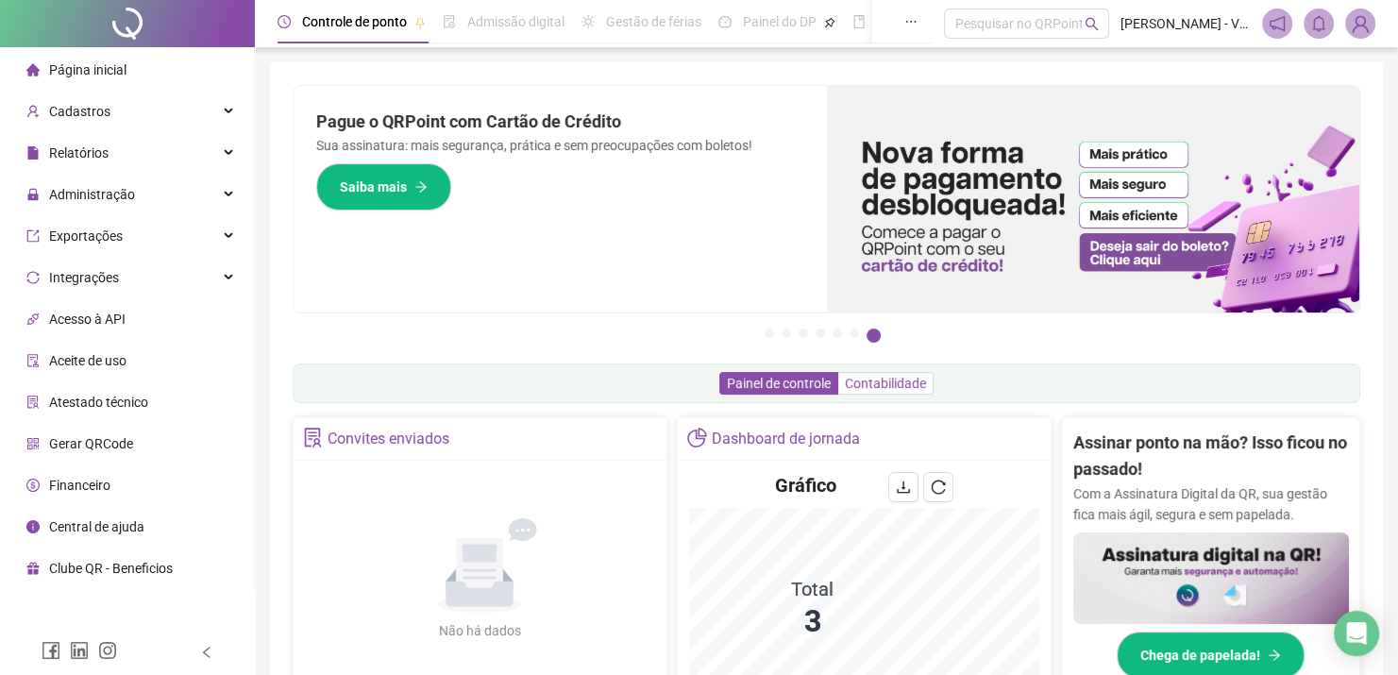
click at [883, 388] on span "Contabilidade" at bounding box center [885, 383] width 81 height 15
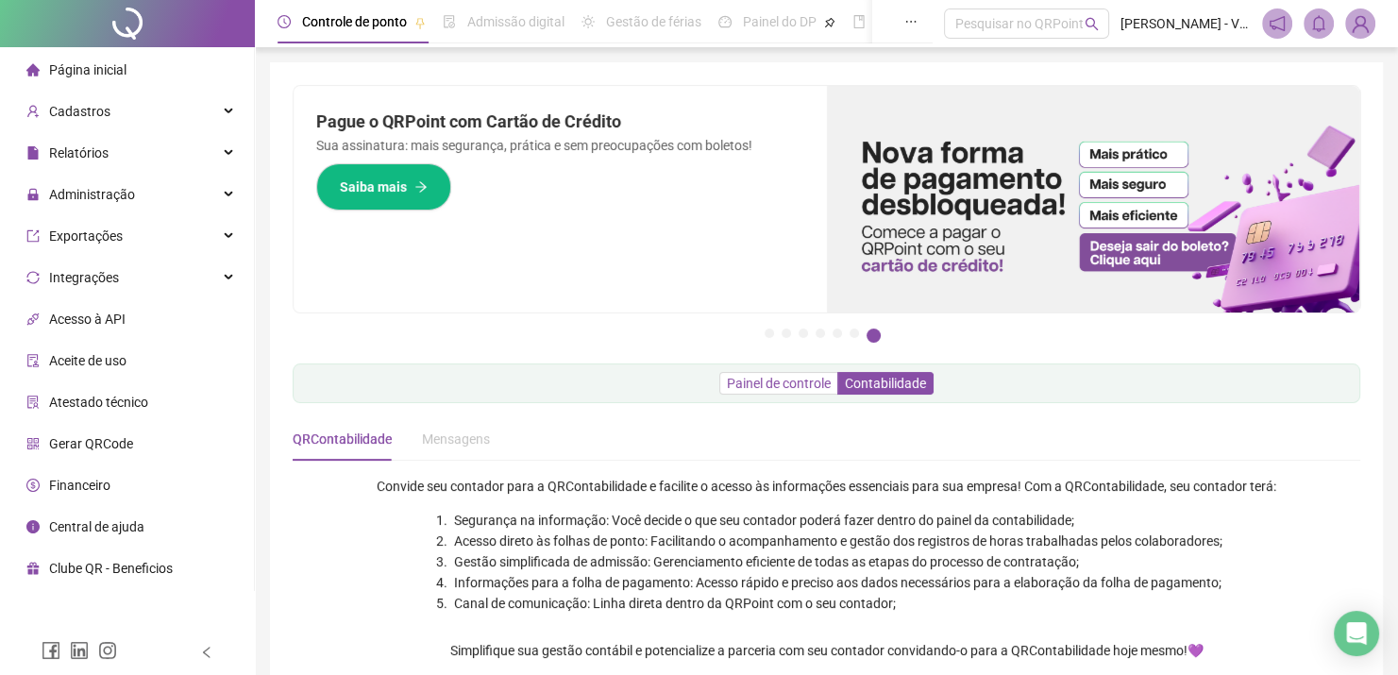
click at [824, 384] on span "Painel de controle" at bounding box center [779, 383] width 104 height 15
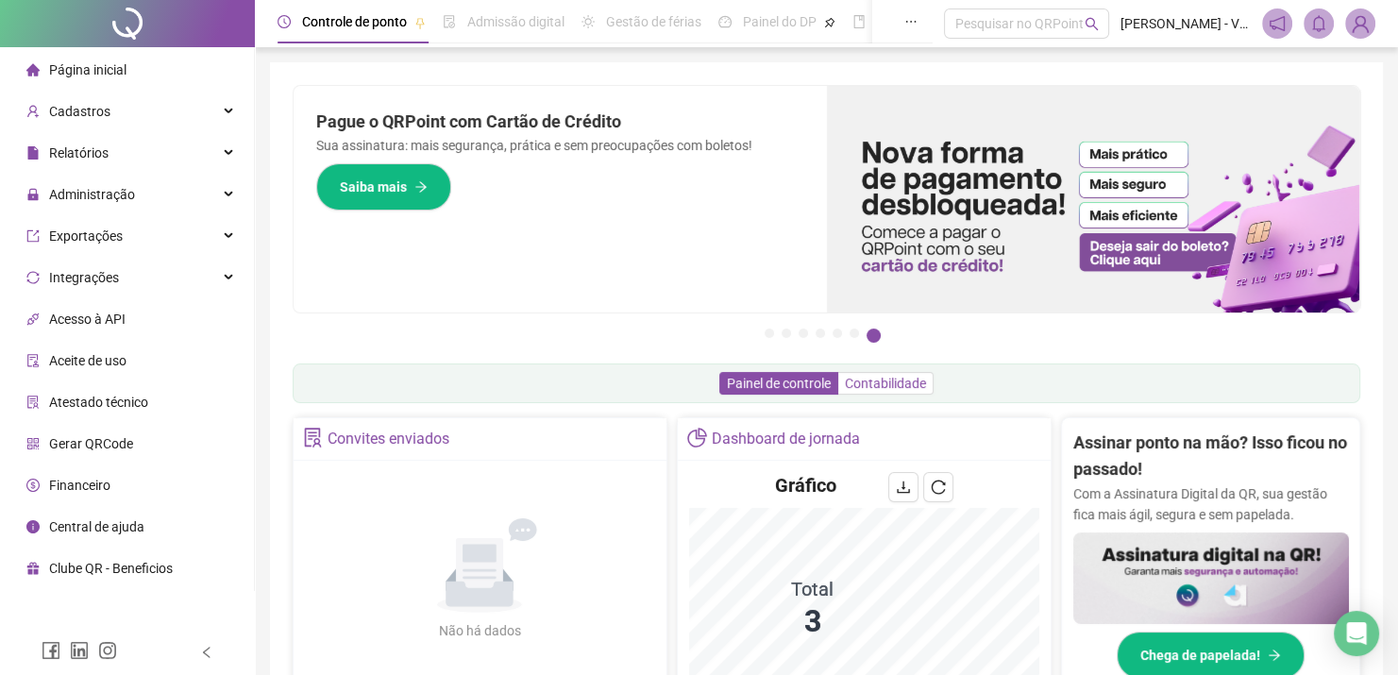
click at [910, 387] on span "Contabilidade" at bounding box center [885, 383] width 81 height 15
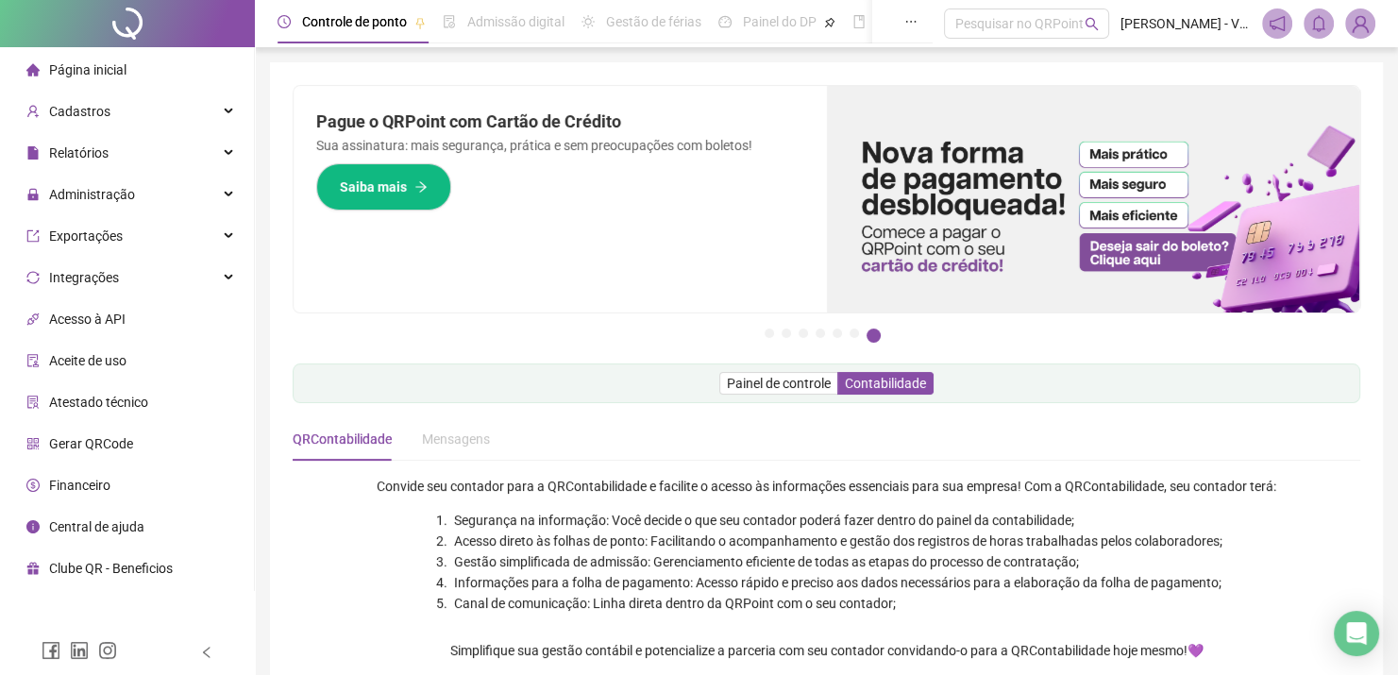
scroll to position [228, 0]
